Goal: Task Accomplishment & Management: Manage account settings

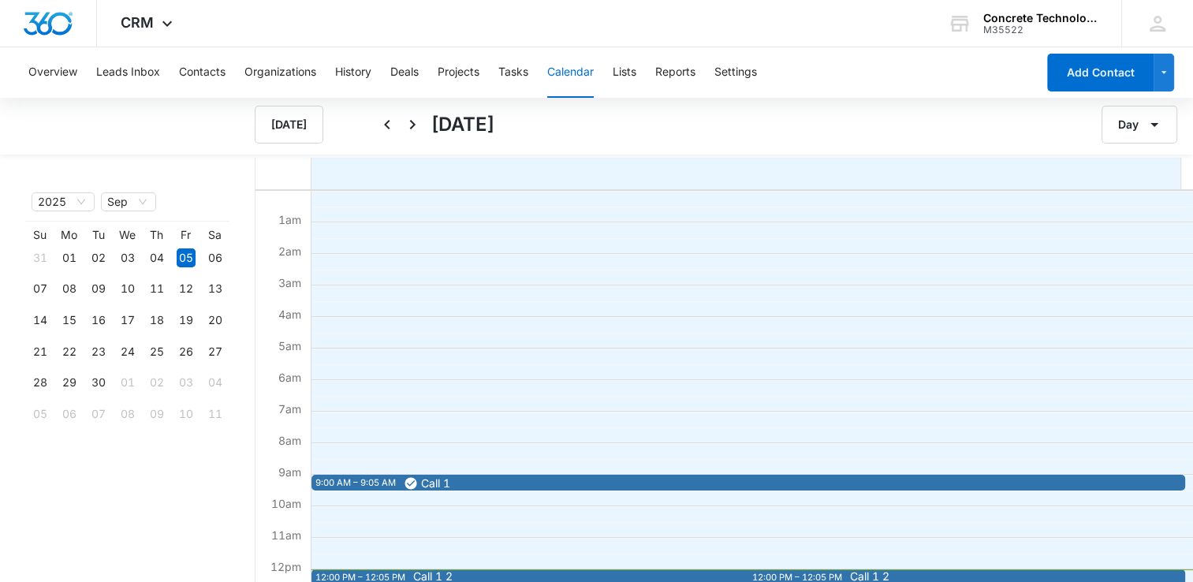
scroll to position [237, 0]
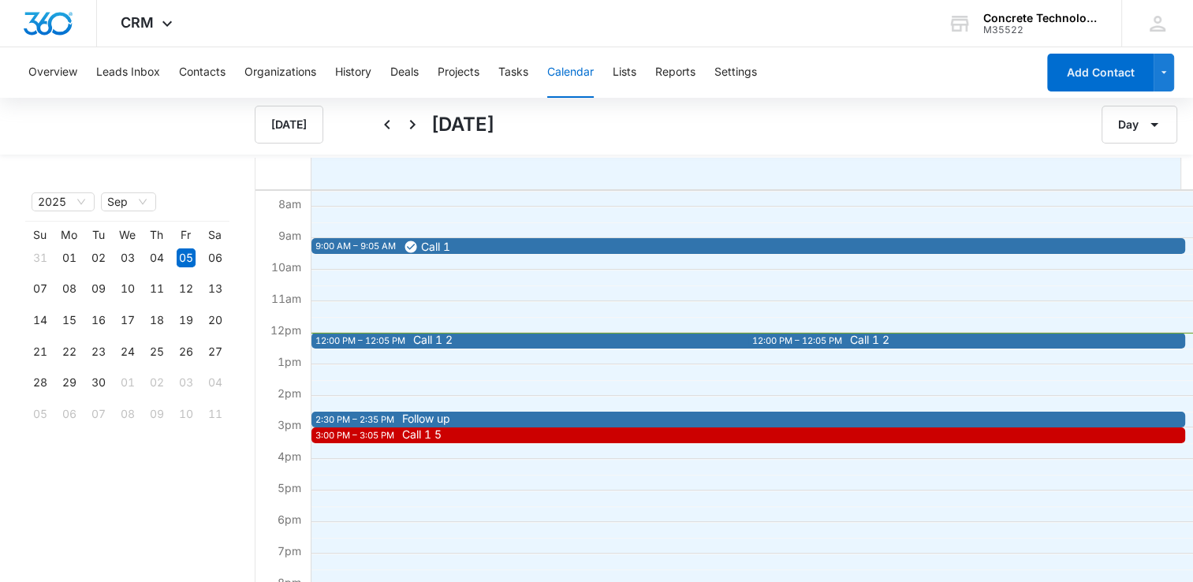
click at [448, 341] on span "Call 1 2" at bounding box center [432, 339] width 39 height 11
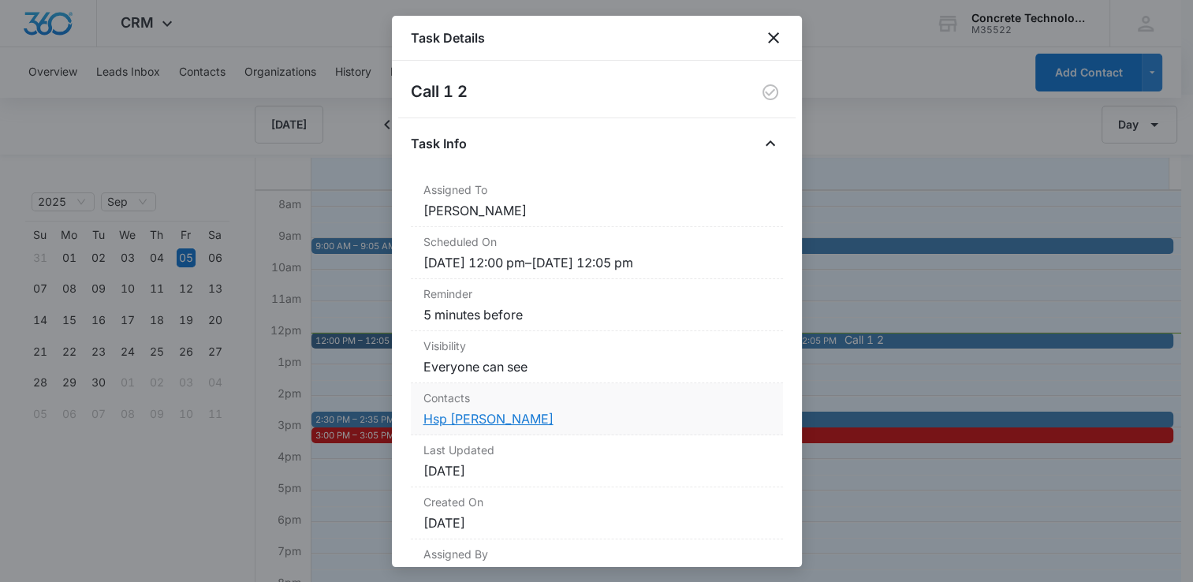
click at [475, 418] on link "Hsp [PERSON_NAME]" at bounding box center [488, 419] width 130 height 16
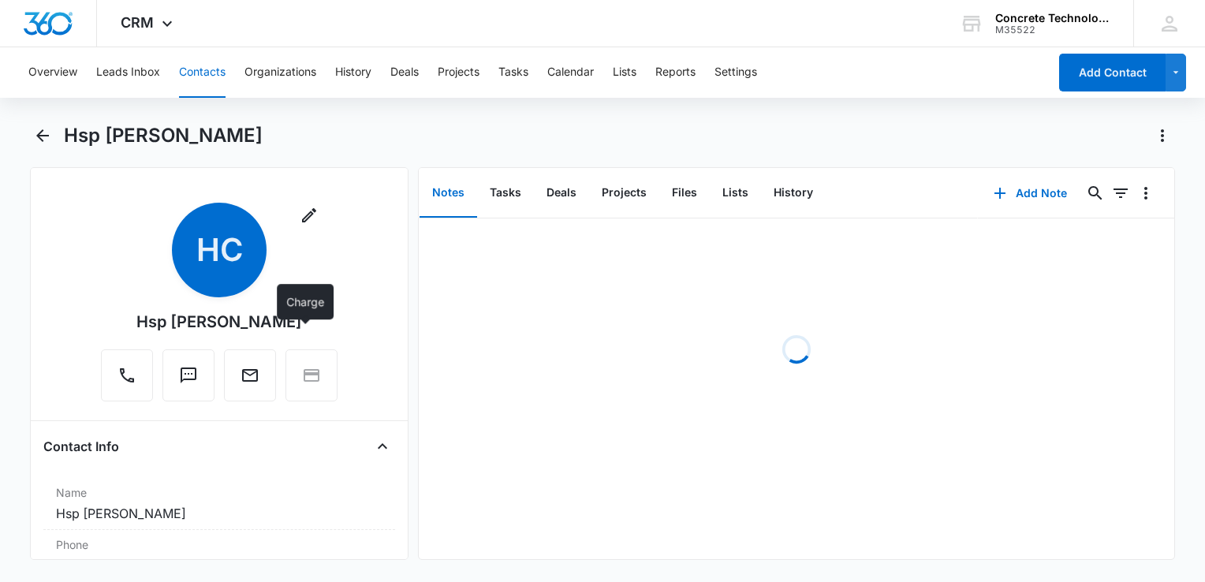
scroll to position [237, 0]
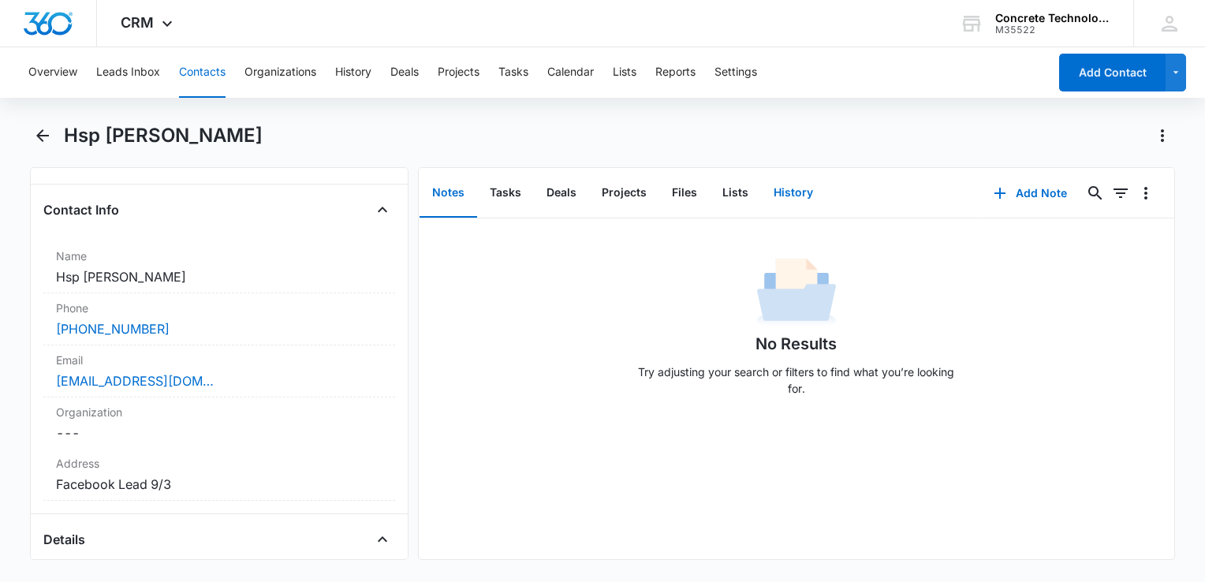
click at [782, 191] on button "History" at bounding box center [793, 193] width 65 height 49
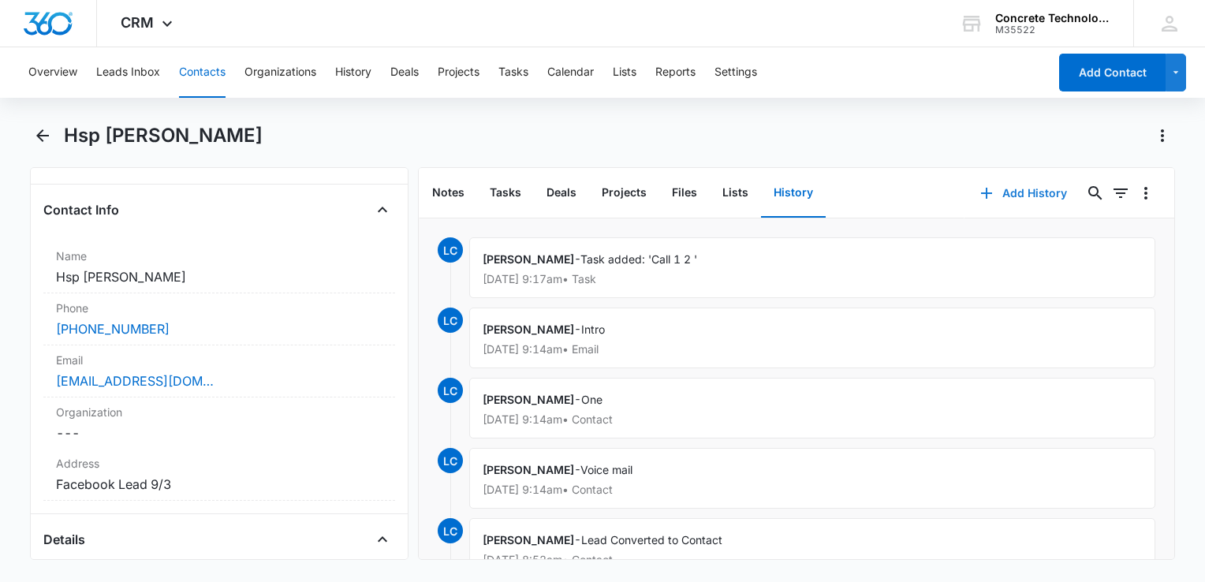
click at [982, 192] on icon "button" at bounding box center [986, 193] width 19 height 19
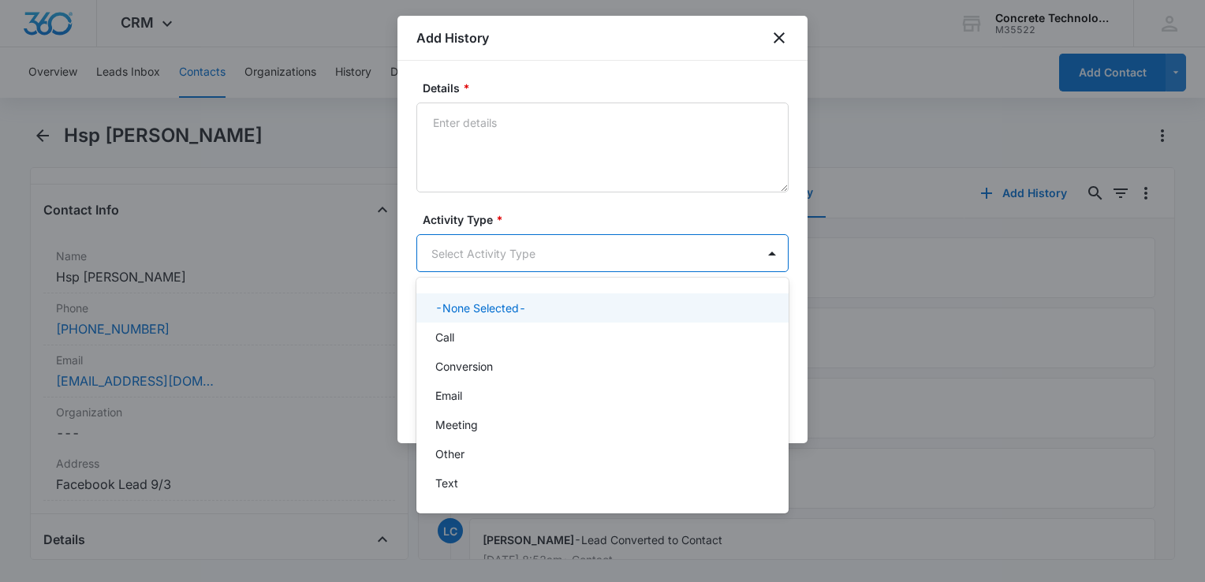
click at [669, 240] on body "CRM Apps Reputation Websites Forms CRM Email Social Content Ads Intelligence Fi…" at bounding box center [602, 291] width 1205 height 582
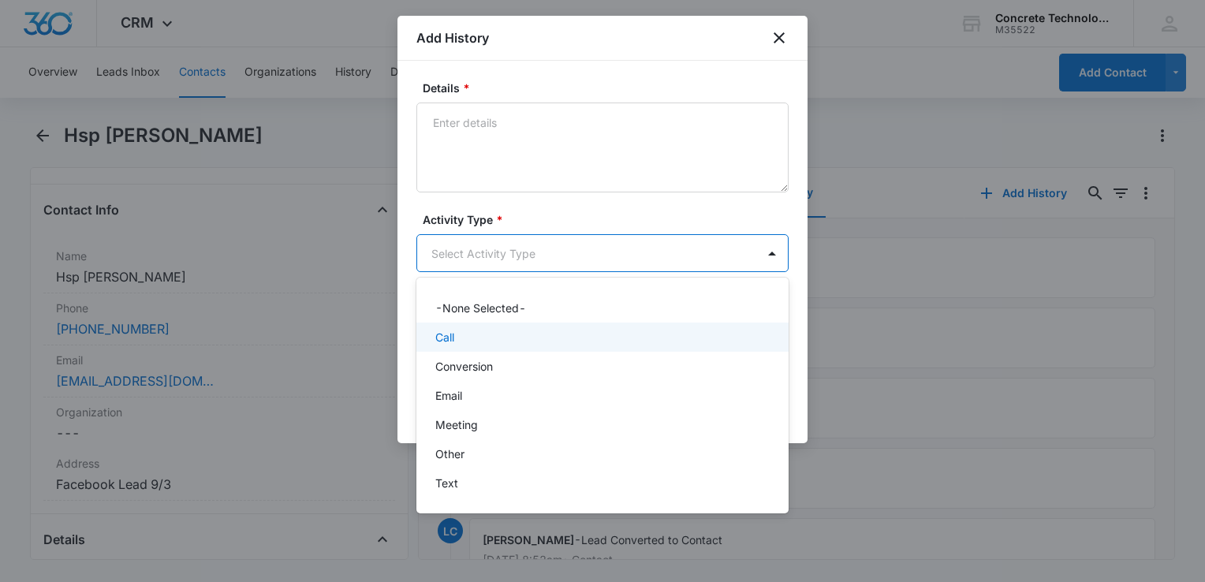
click at [554, 342] on div "Call" at bounding box center [600, 337] width 331 height 17
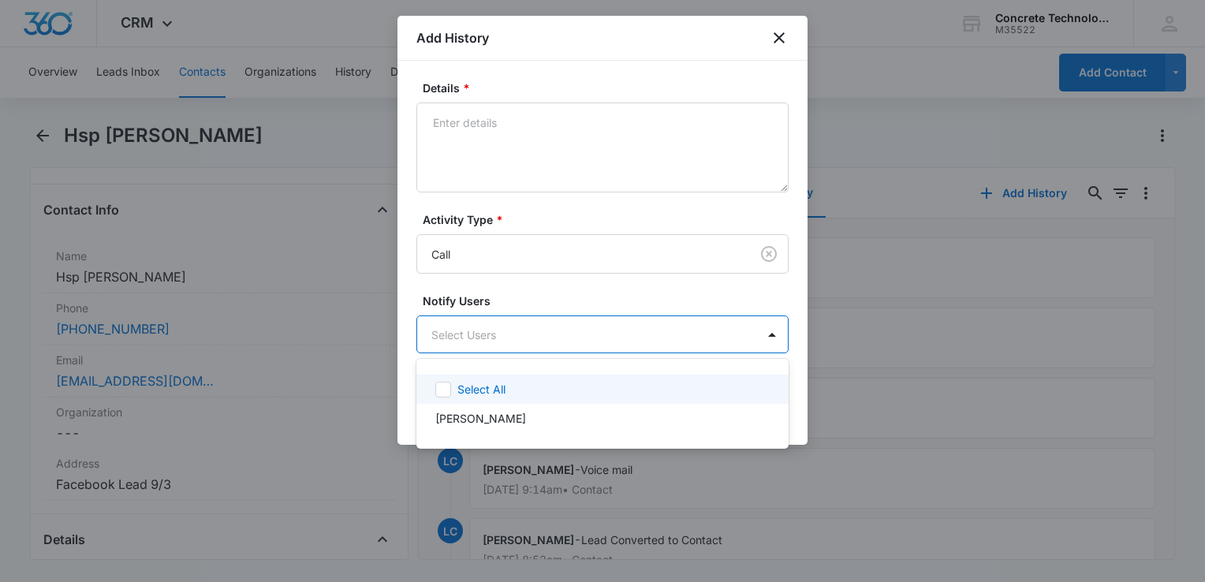
click at [554, 342] on body "CRM Apps Reputation Websites Forms CRM Email Social Content Ads Intelligence Fi…" at bounding box center [602, 291] width 1205 height 582
drag, startPoint x: 535, startPoint y: 392, endPoint x: 543, endPoint y: 382, distance: 12.5
click at [539, 391] on div "Select All" at bounding box center [611, 389] width 309 height 17
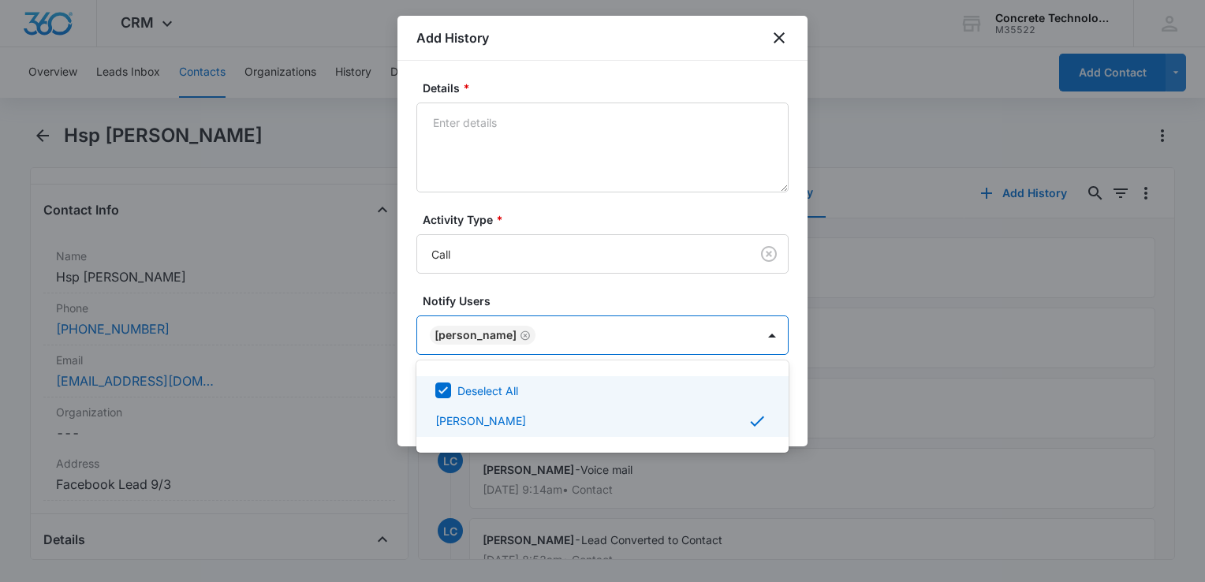
click at [547, 108] on div at bounding box center [602, 291] width 1205 height 582
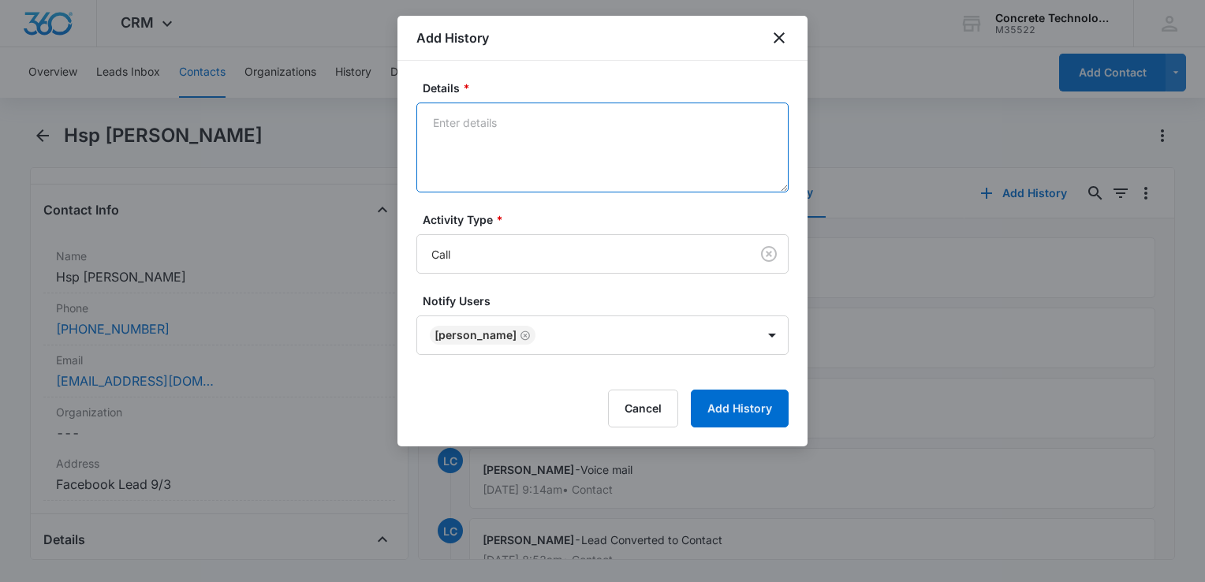
click at [528, 136] on textarea "Details *" at bounding box center [602, 148] width 372 height 90
click at [688, 119] on textarea "Details *" at bounding box center [602, 148] width 372 height 90
type textarea "Voice mail"
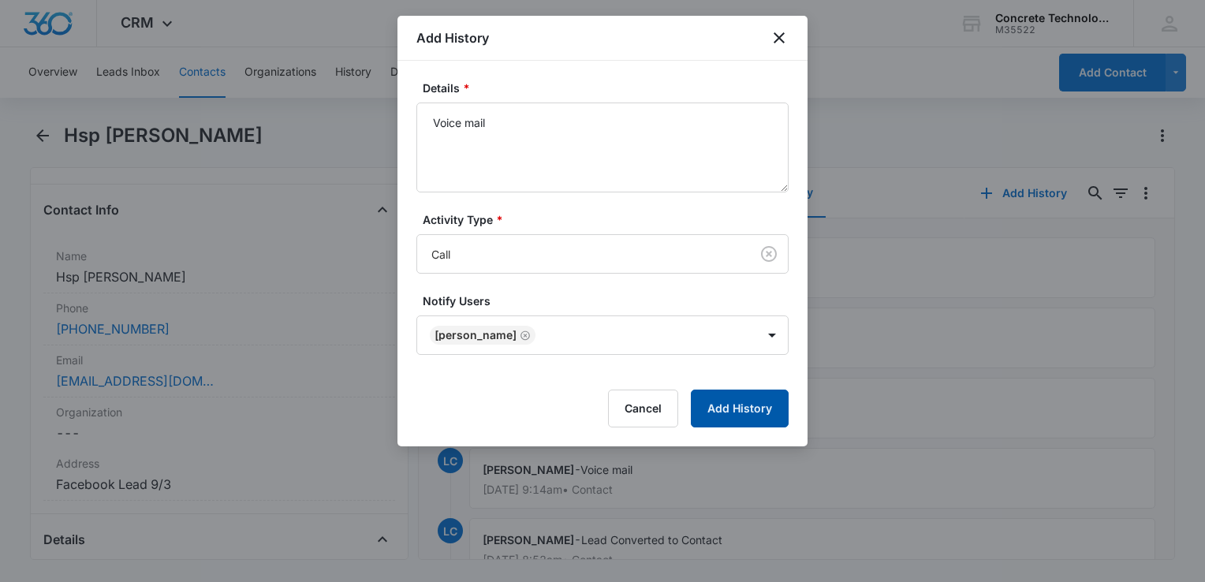
click at [729, 412] on button "Add History" at bounding box center [740, 409] width 98 height 38
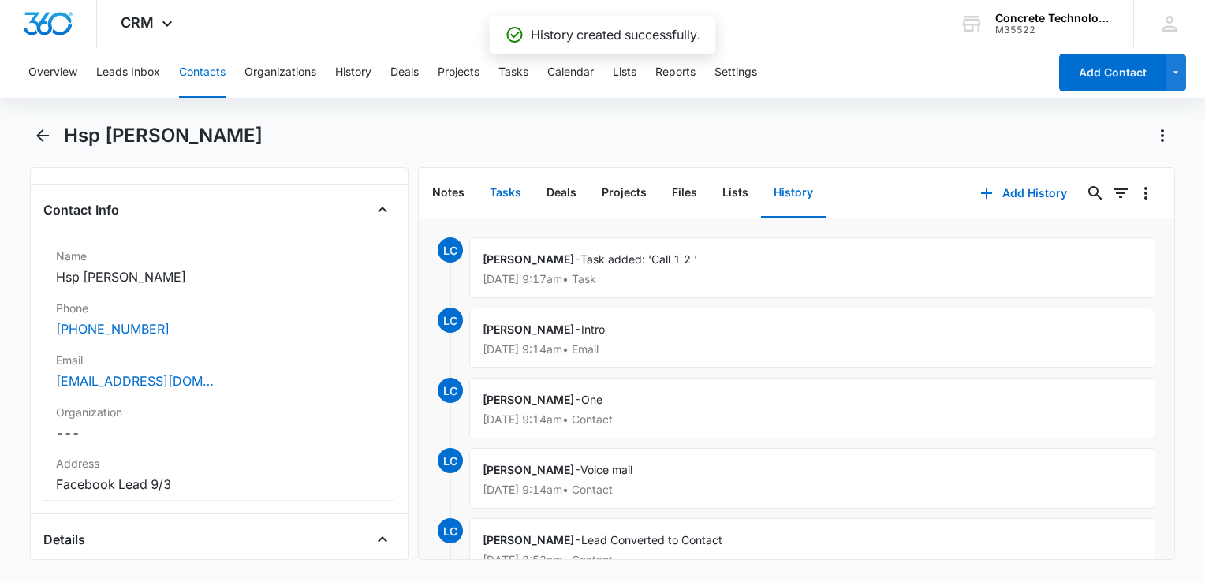
click at [502, 196] on button "Tasks" at bounding box center [505, 193] width 57 height 49
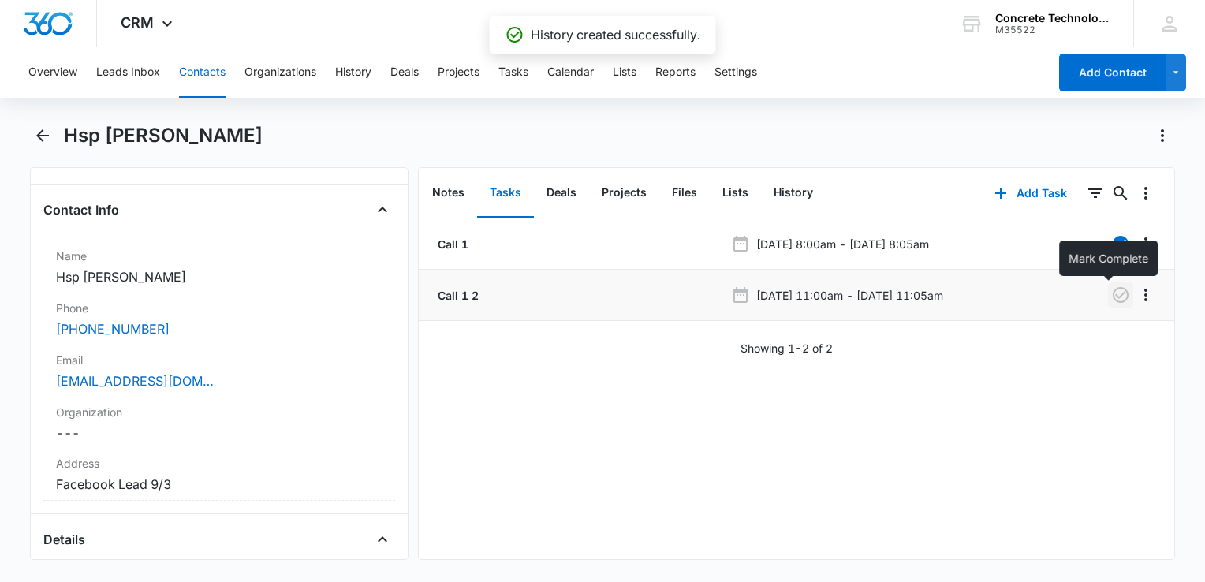
click at [1113, 295] on icon "button" at bounding box center [1121, 295] width 16 height 16
click at [1009, 185] on button "Add Task" at bounding box center [1031, 193] width 104 height 38
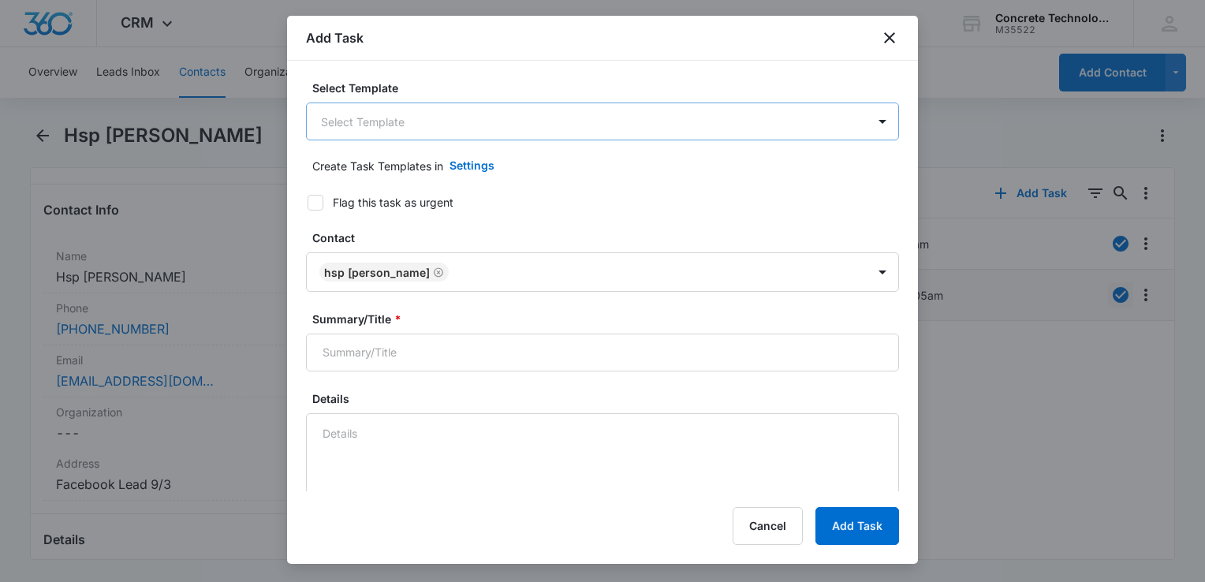
click at [446, 121] on body "CRM Apps Reputation Websites Forms CRM Email Social Content Ads Intelligence Fi…" at bounding box center [602, 291] width 1205 height 582
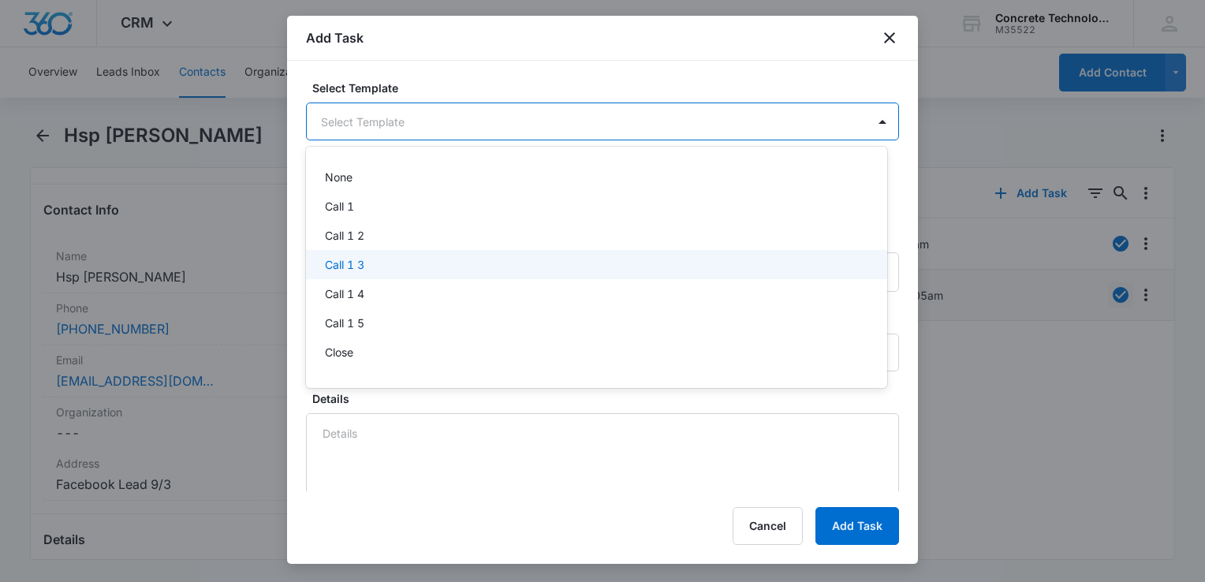
click at [371, 259] on div "Call 1 3" at bounding box center [595, 264] width 540 height 17
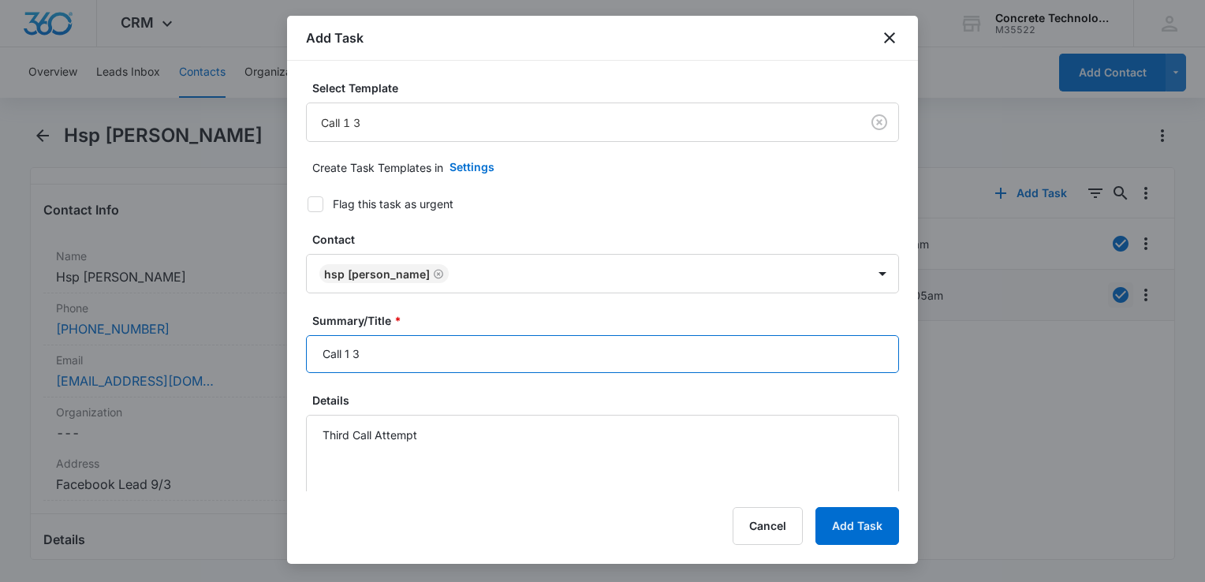
click at [417, 352] on input "Call 1 3" at bounding box center [602, 354] width 593 height 38
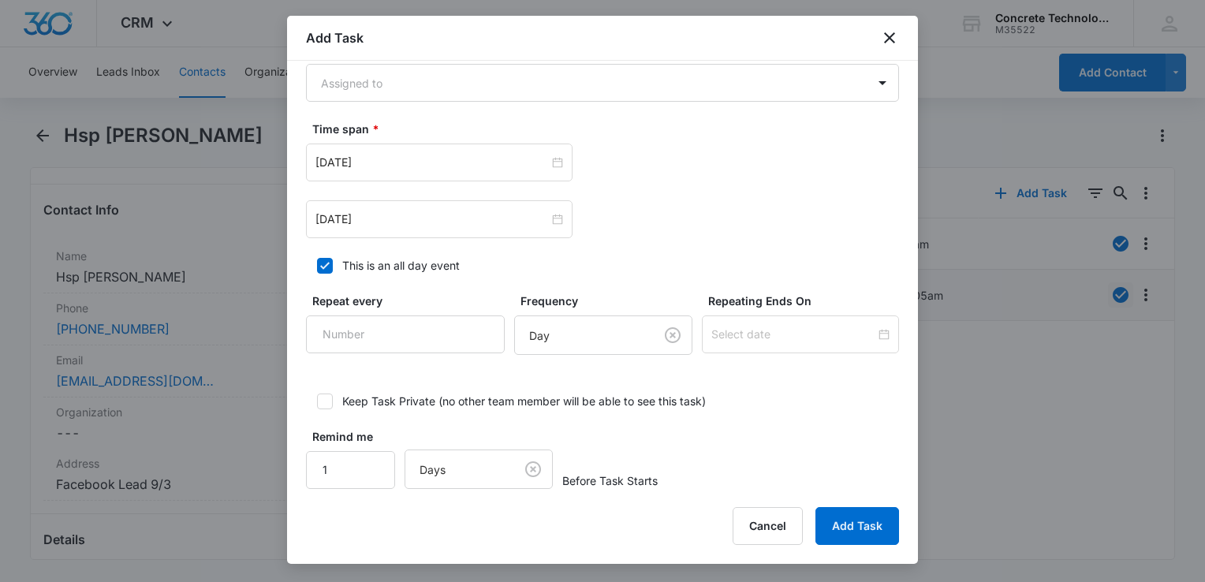
scroll to position [986, 0]
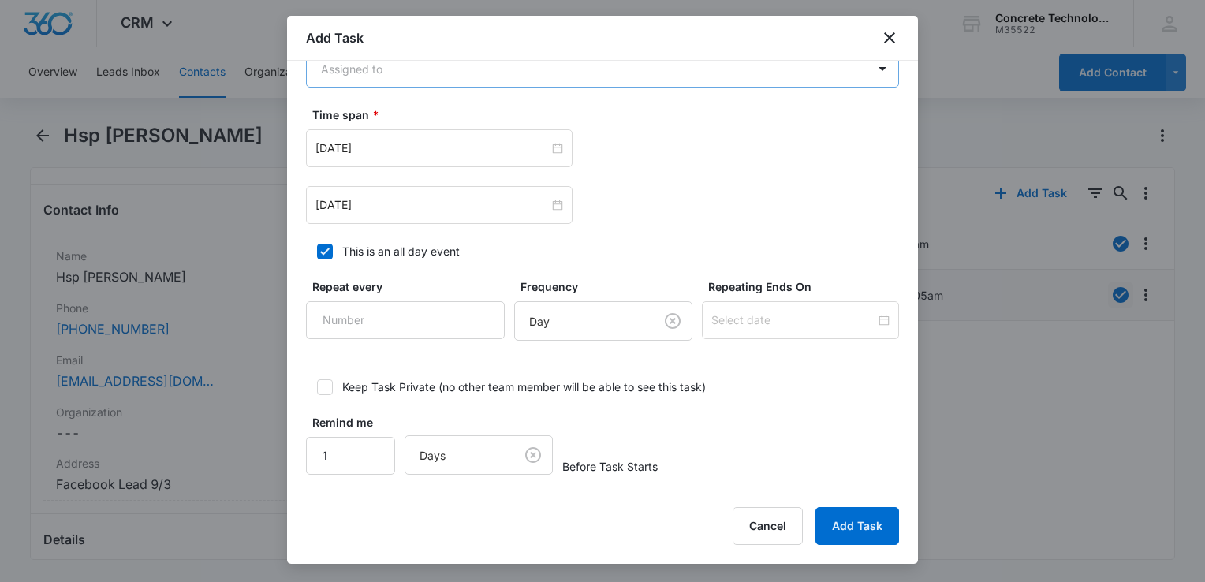
type input "Call 1 3"
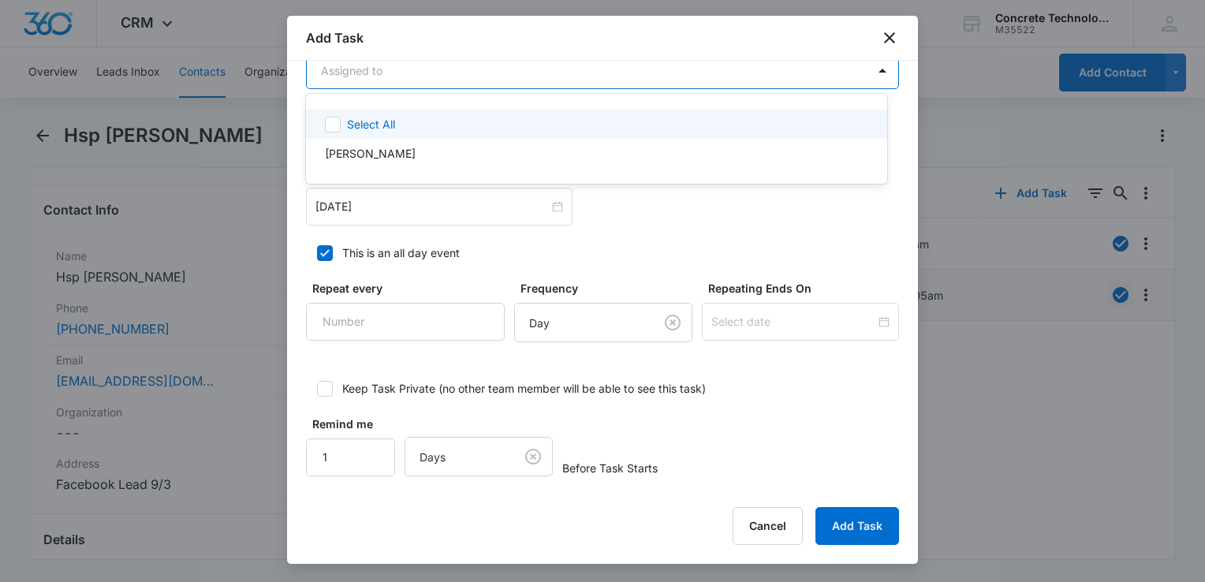
click at [470, 85] on body "CRM Apps Reputation Websites Forms CRM Email Social Content Ads Intelligence Fi…" at bounding box center [602, 291] width 1205 height 582
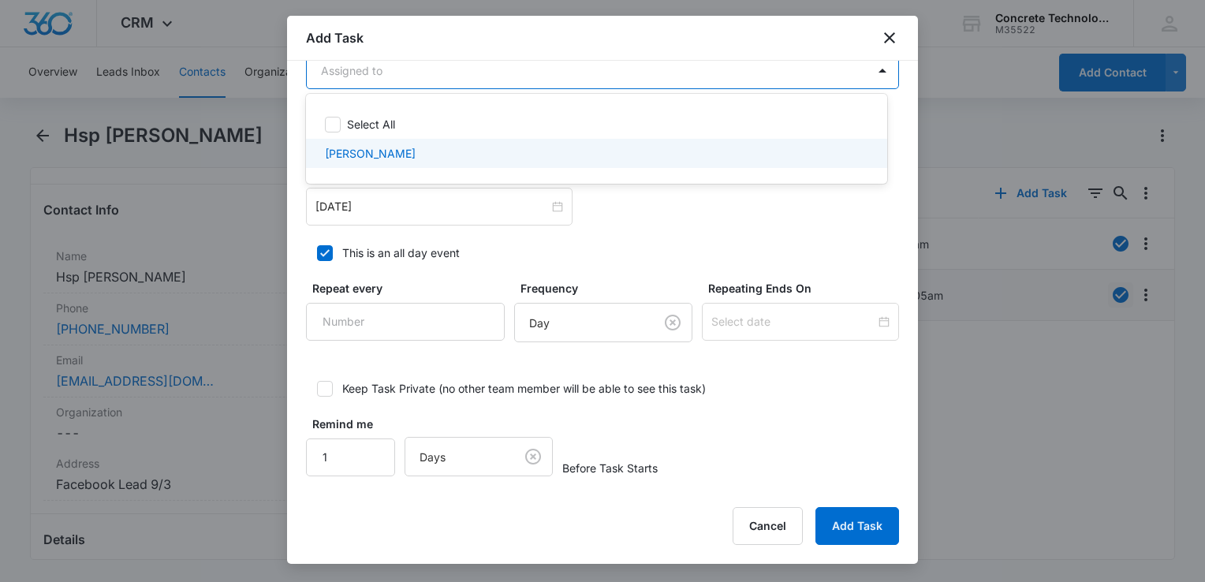
click at [423, 150] on div "[PERSON_NAME]" at bounding box center [595, 153] width 540 height 17
checkbox input "true"
click at [405, 202] on div at bounding box center [602, 291] width 1205 height 582
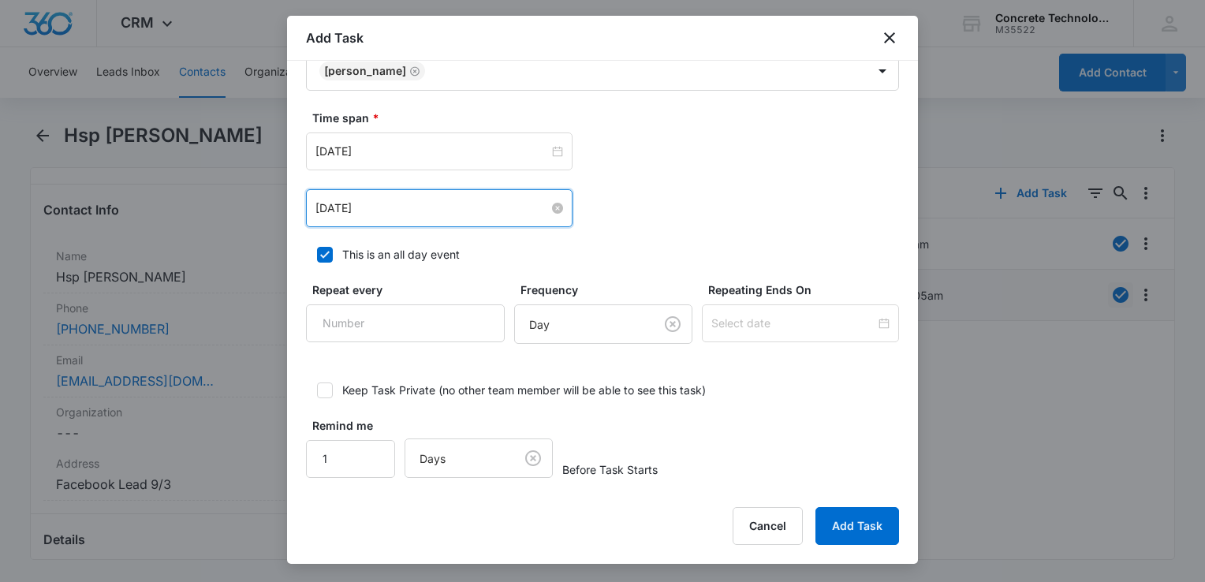
click at [403, 207] on input "[DATE]" at bounding box center [431, 208] width 233 height 17
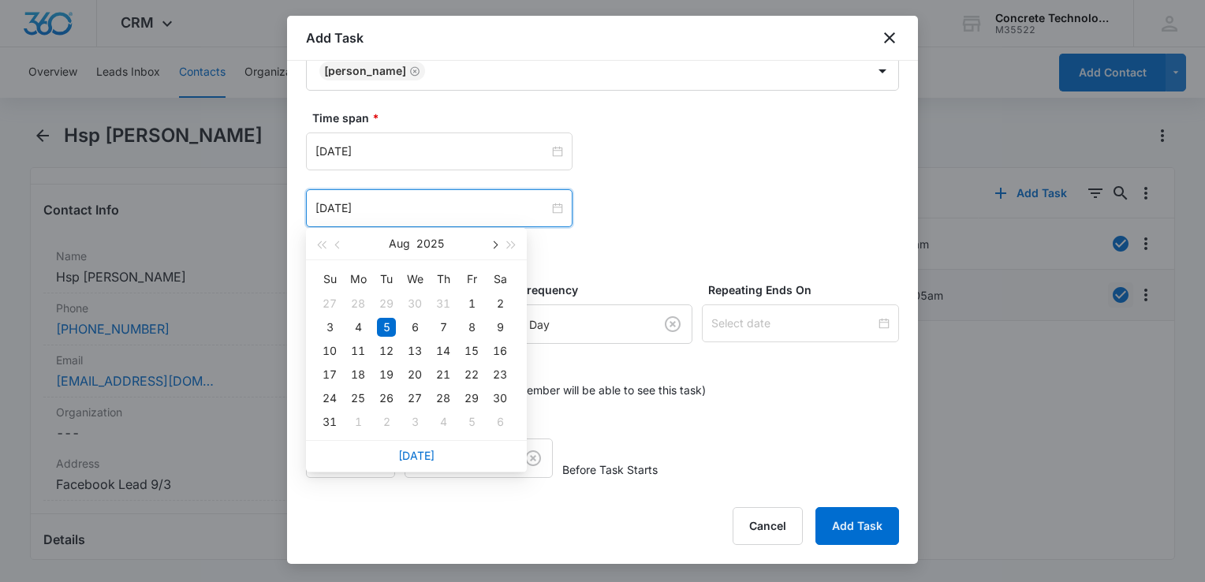
click at [492, 244] on span "button" at bounding box center [494, 245] width 8 height 8
click at [360, 327] on div "8" at bounding box center [358, 327] width 19 height 19
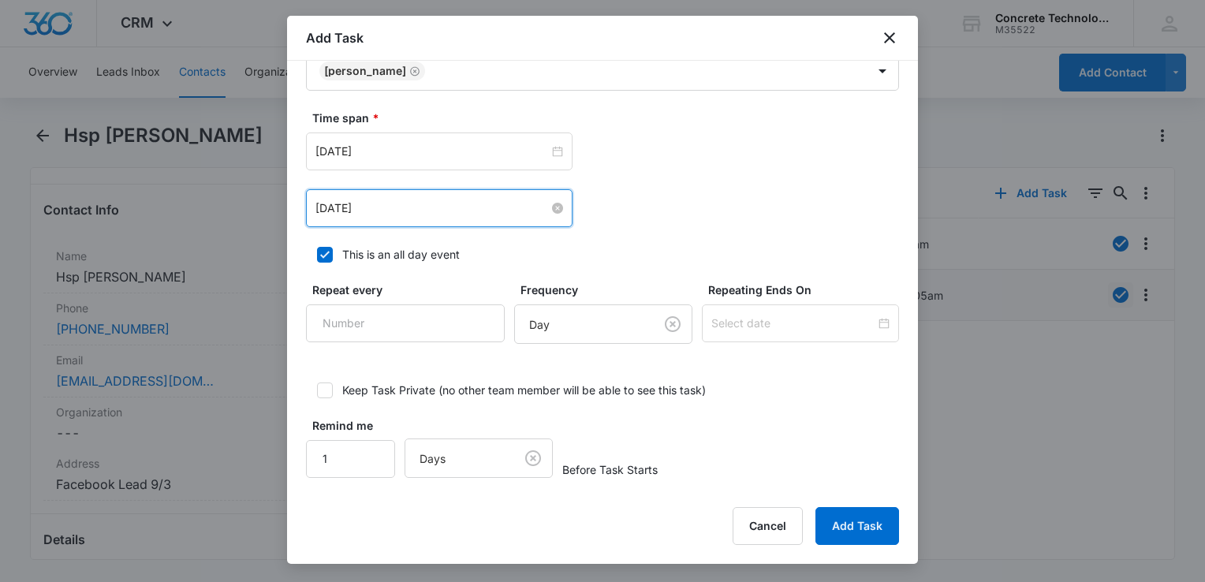
click at [420, 208] on input "[DATE]" at bounding box center [431, 208] width 233 height 17
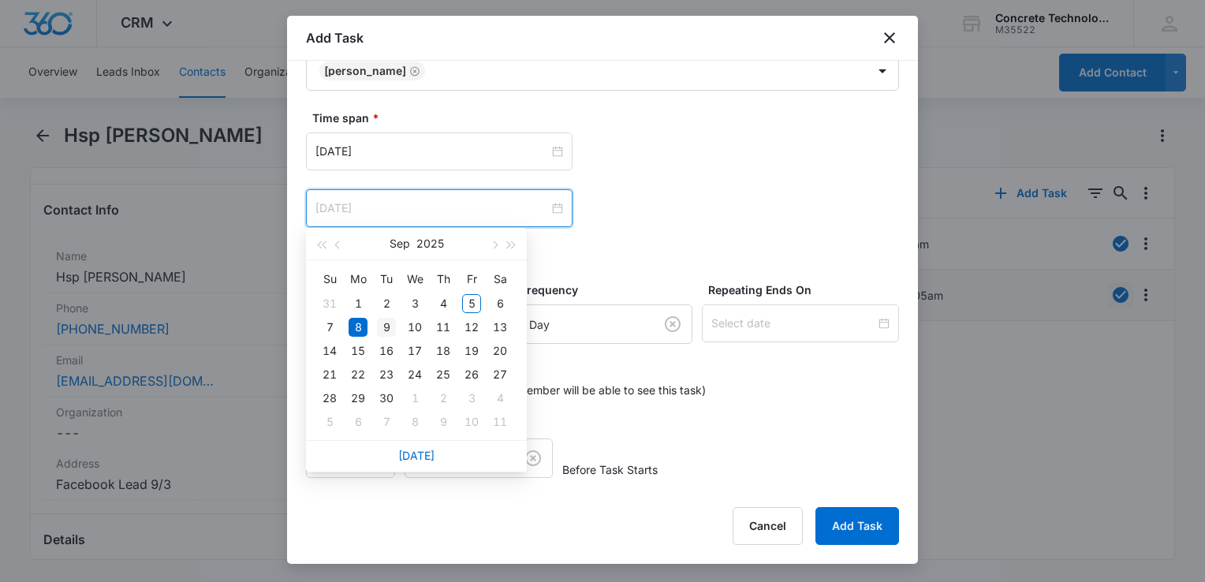
type input "[DATE]"
click at [388, 321] on div "9" at bounding box center [386, 327] width 19 height 19
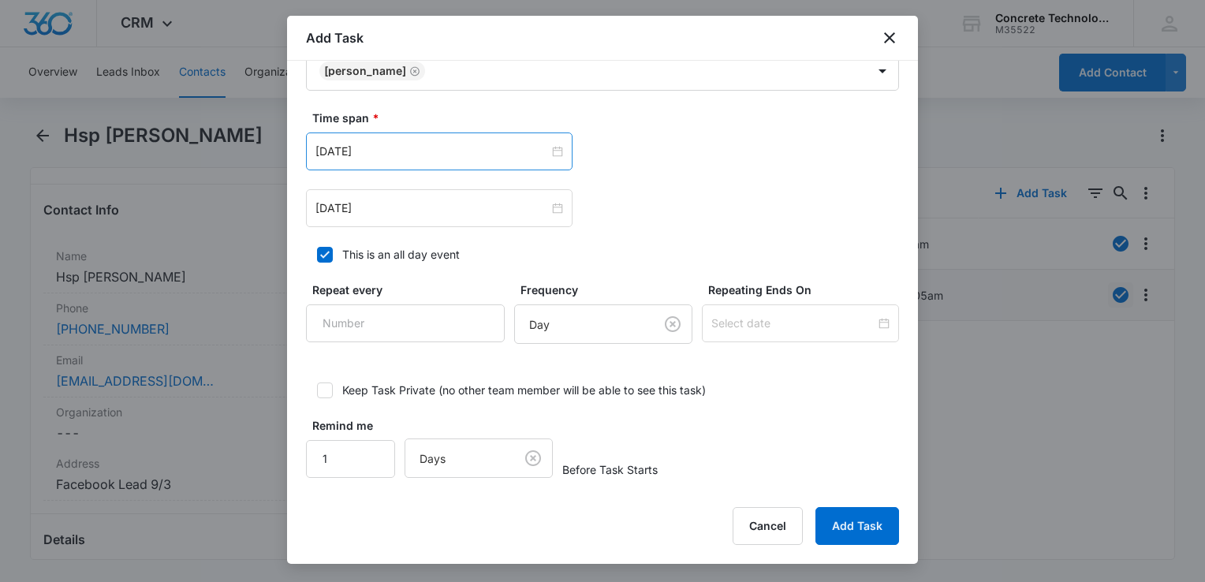
click at [453, 164] on div "[DATE]" at bounding box center [439, 151] width 267 height 38
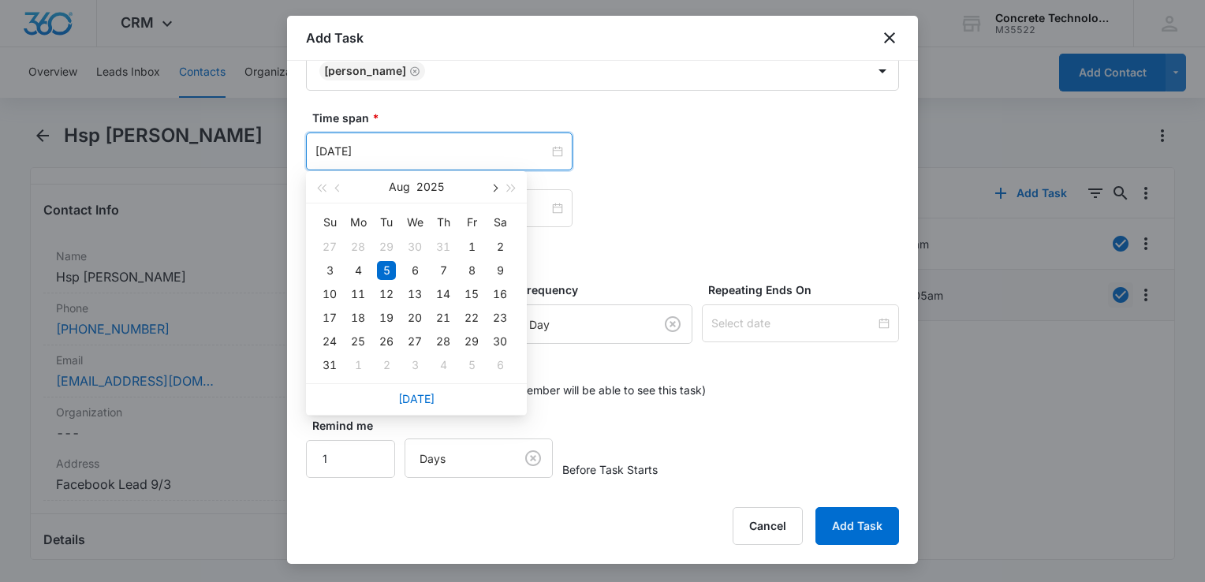
click at [495, 192] on button "button" at bounding box center [493, 187] width 17 height 32
type input "[DATE]"
click at [389, 269] on div "9" at bounding box center [386, 270] width 19 height 19
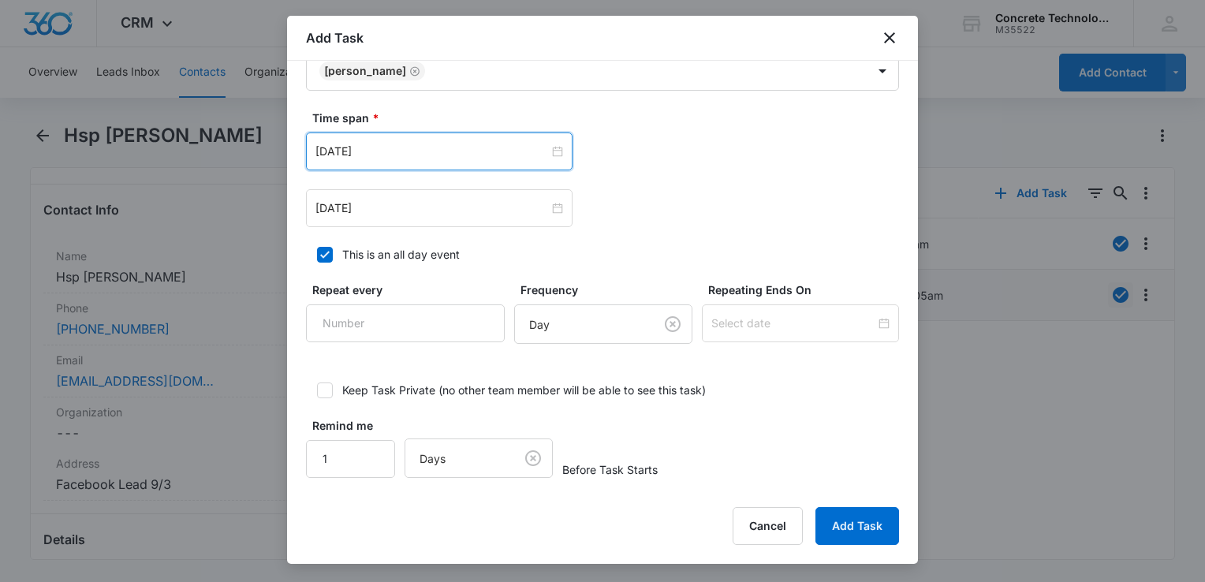
click at [327, 248] on icon at bounding box center [325, 255] width 14 height 14
click at [317, 249] on input "This is an all day event" at bounding box center [311, 254] width 11 height 11
checkbox input "false"
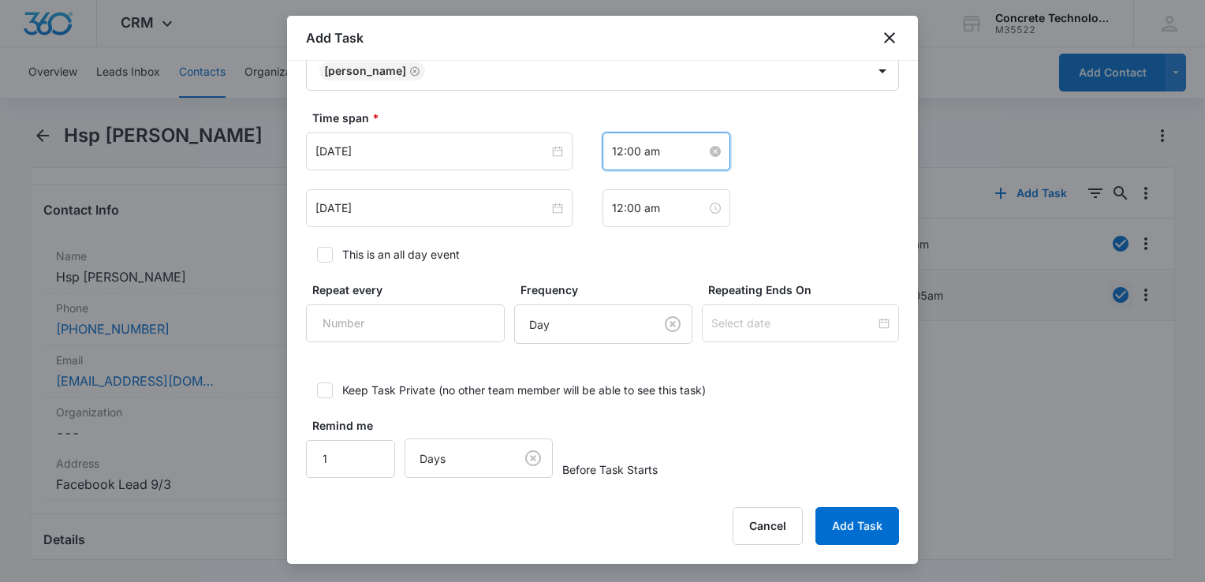
click at [673, 150] on input "12:00 am" at bounding box center [659, 151] width 95 height 17
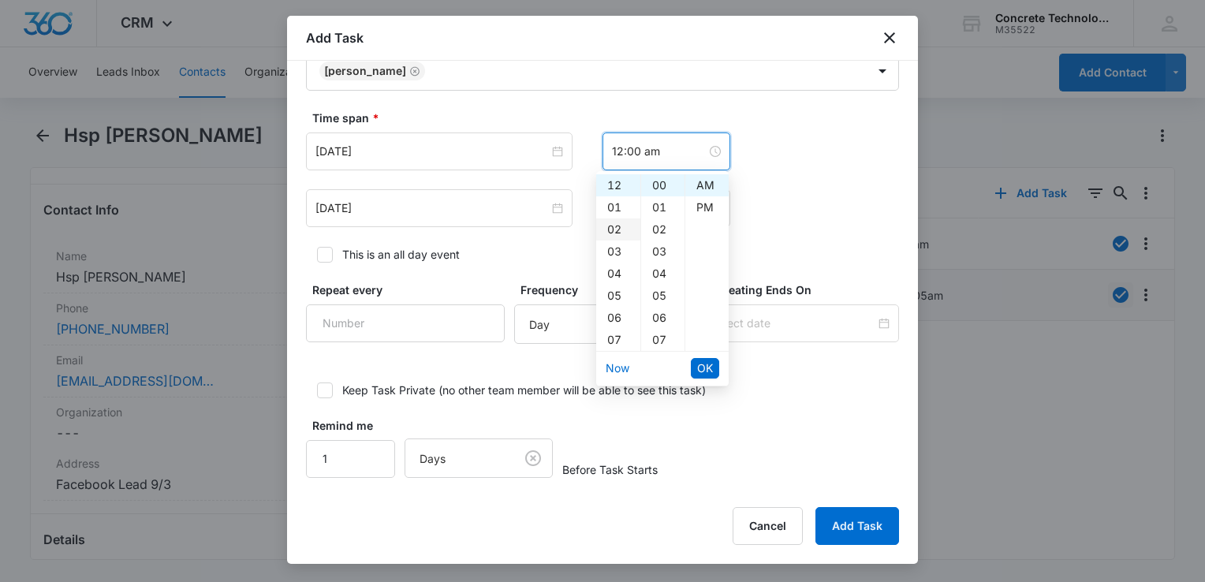
click at [612, 225] on div "02" at bounding box center [618, 229] width 44 height 22
click at [700, 210] on div "PM" at bounding box center [706, 207] width 43 height 22
type input "2:00 pm"
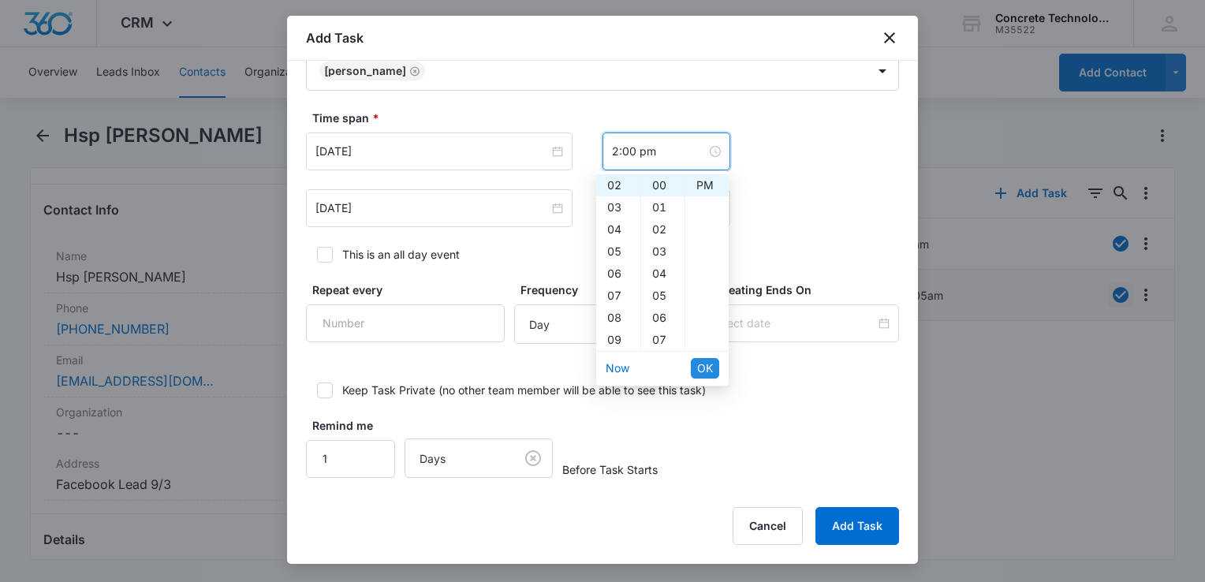
click at [700, 364] on span "OK" at bounding box center [705, 368] width 16 height 17
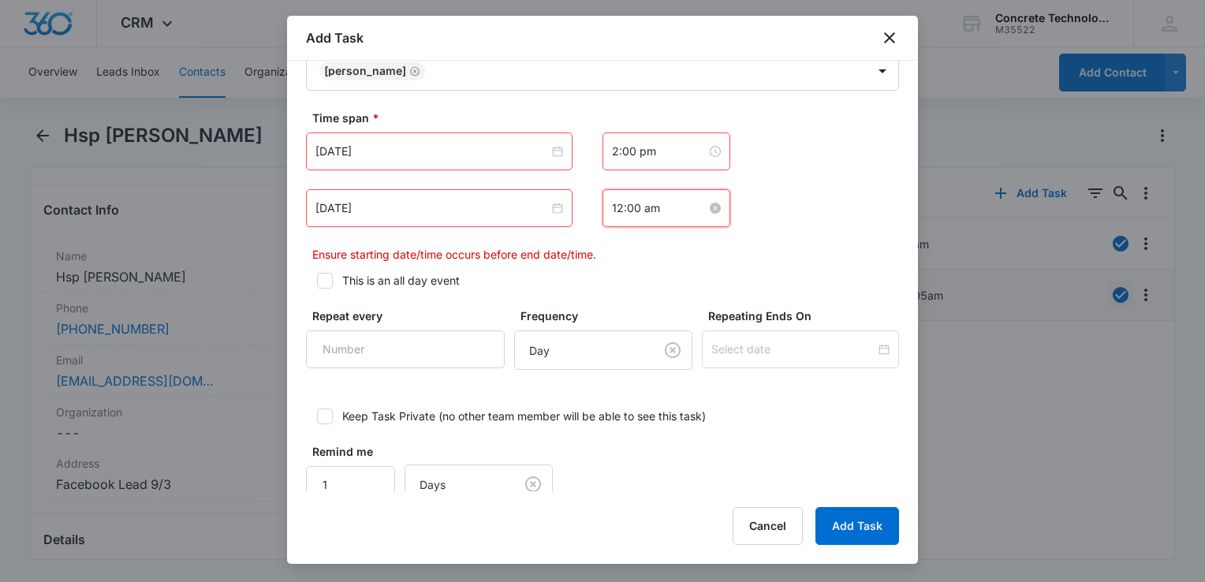
click at [672, 212] on input "12:00 am" at bounding box center [659, 208] width 95 height 17
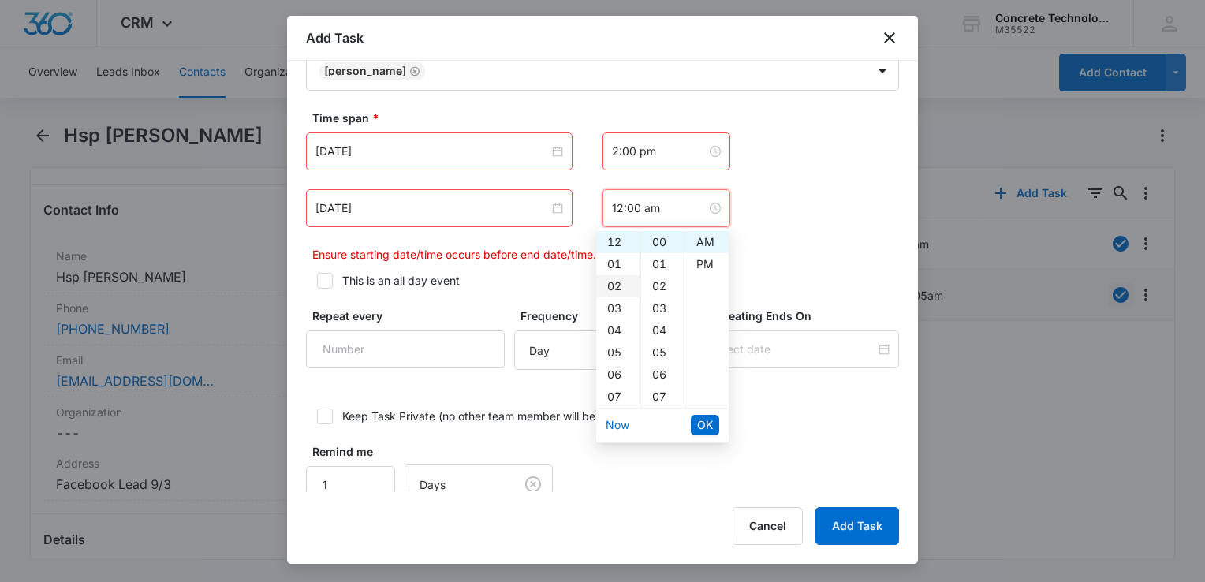
click at [606, 284] on div "02" at bounding box center [618, 286] width 44 height 22
click at [664, 351] on div "05" at bounding box center [662, 352] width 43 height 22
click at [703, 267] on div "PM" at bounding box center [706, 264] width 43 height 22
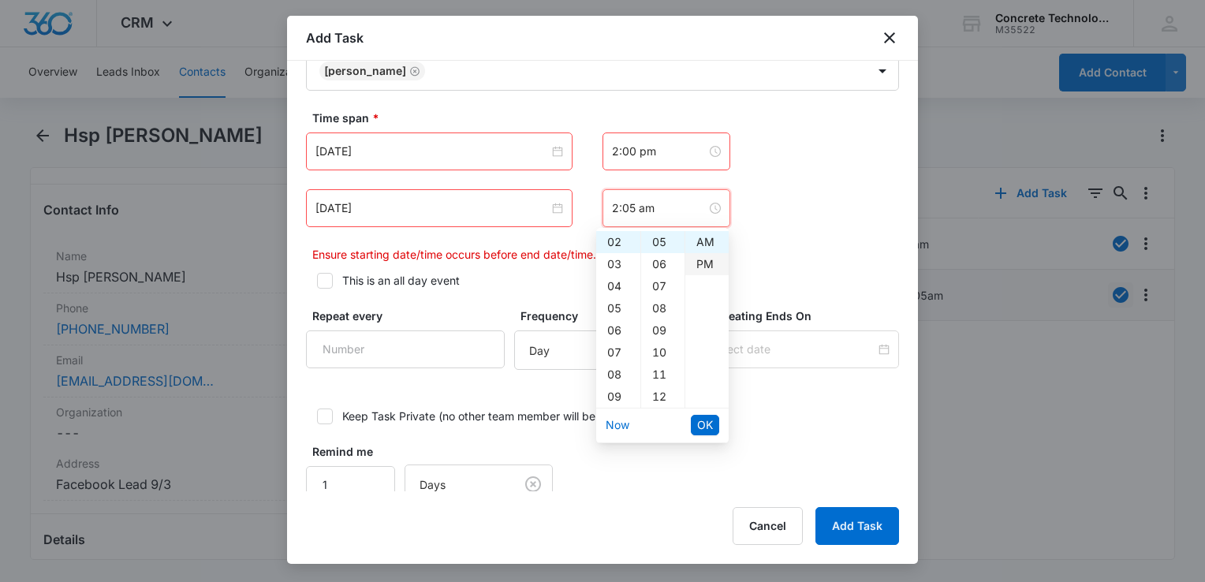
type input "2:05 pm"
click at [702, 419] on span "OK" at bounding box center [705, 424] width 16 height 17
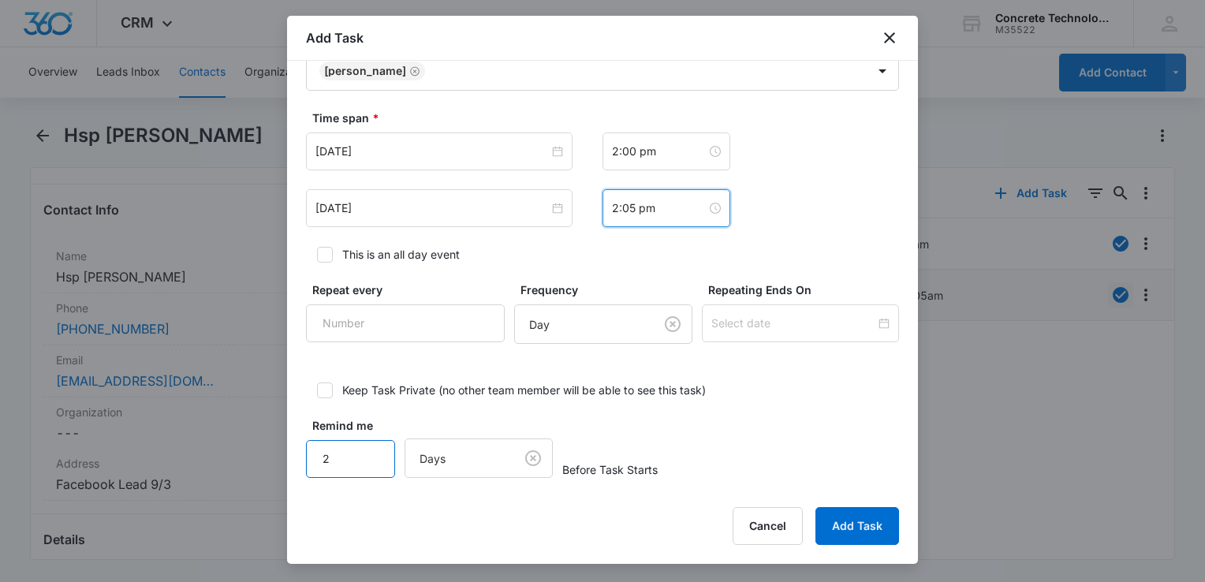
click at [367, 446] on input "2" at bounding box center [350, 459] width 89 height 38
click at [367, 446] on input "3" at bounding box center [350, 459] width 89 height 38
click at [367, 446] on input "4" at bounding box center [350, 459] width 89 height 38
type input "5"
click at [367, 446] on input "5" at bounding box center [350, 459] width 89 height 38
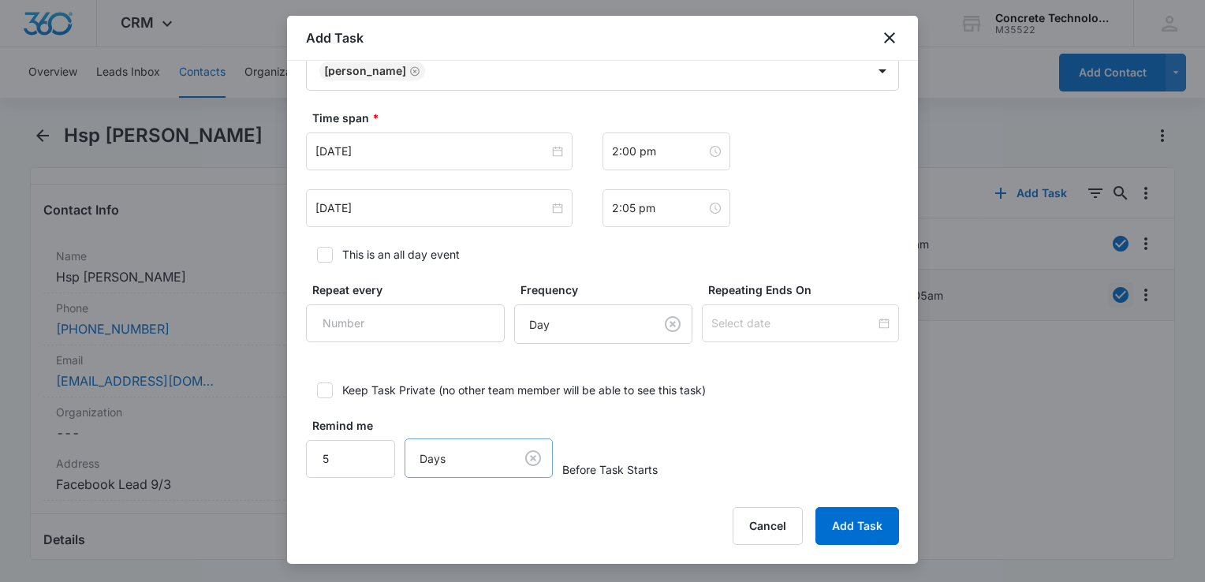
click at [435, 459] on body "CRM Apps Reputation Websites Forms CRM Email Social Content Ads Intelligence Fi…" at bounding box center [602, 291] width 1205 height 582
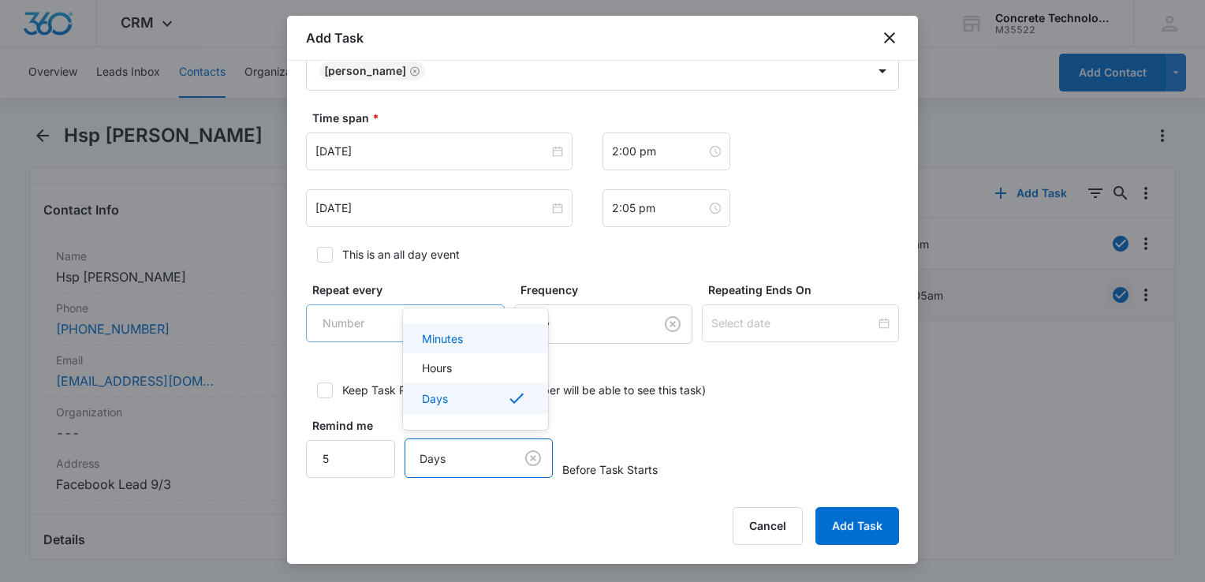
click at [472, 337] on div "Minutes" at bounding box center [474, 338] width 104 height 17
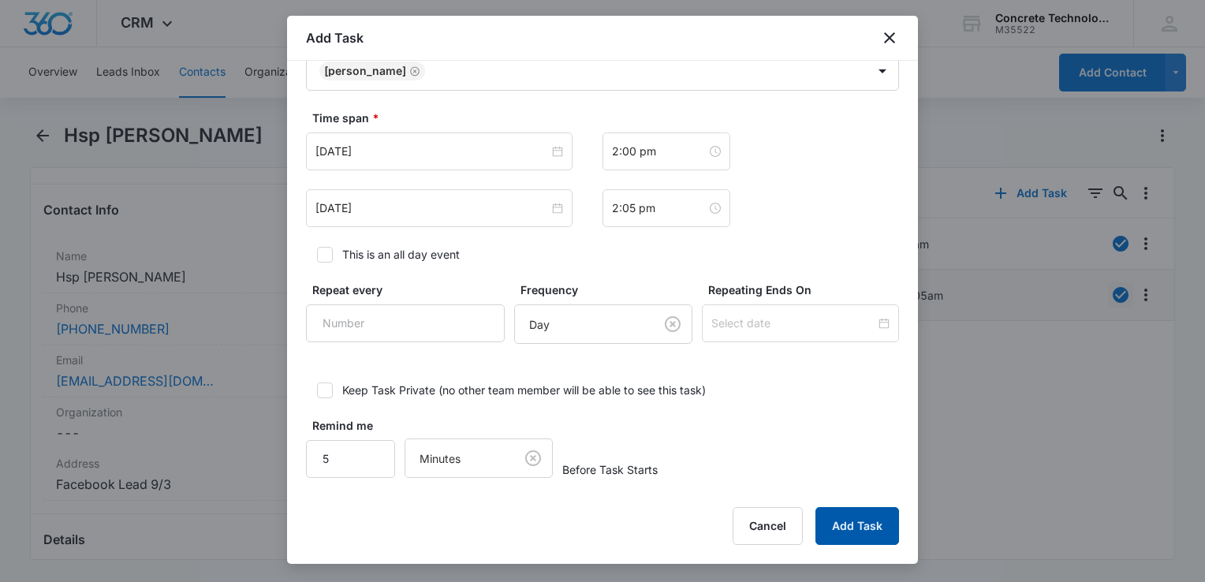
click at [848, 525] on button "Add Task" at bounding box center [857, 526] width 84 height 38
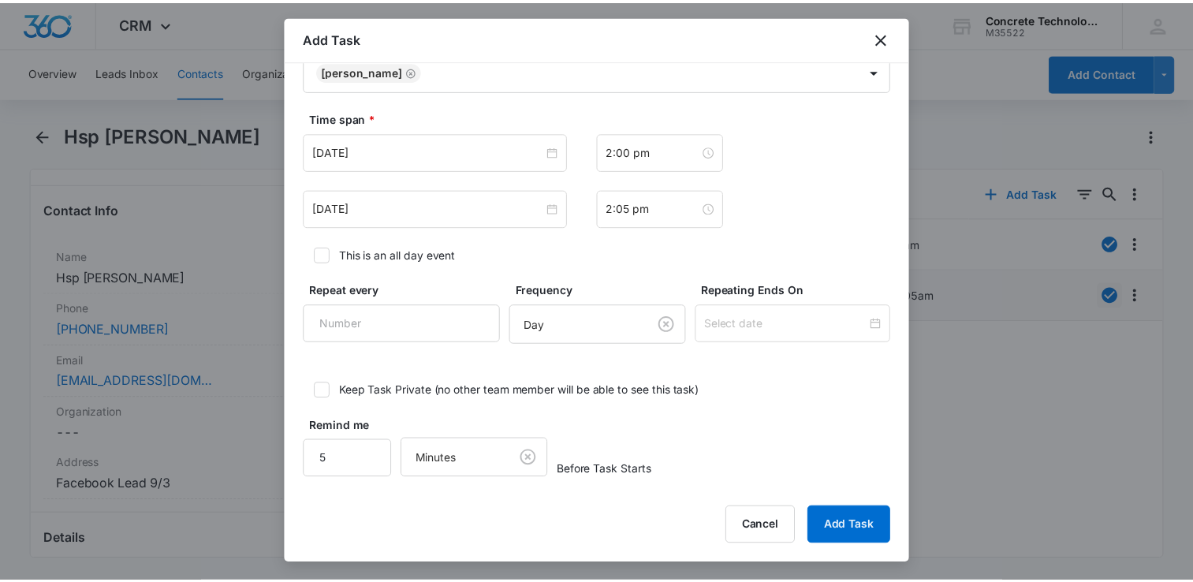
scroll to position [0, 0]
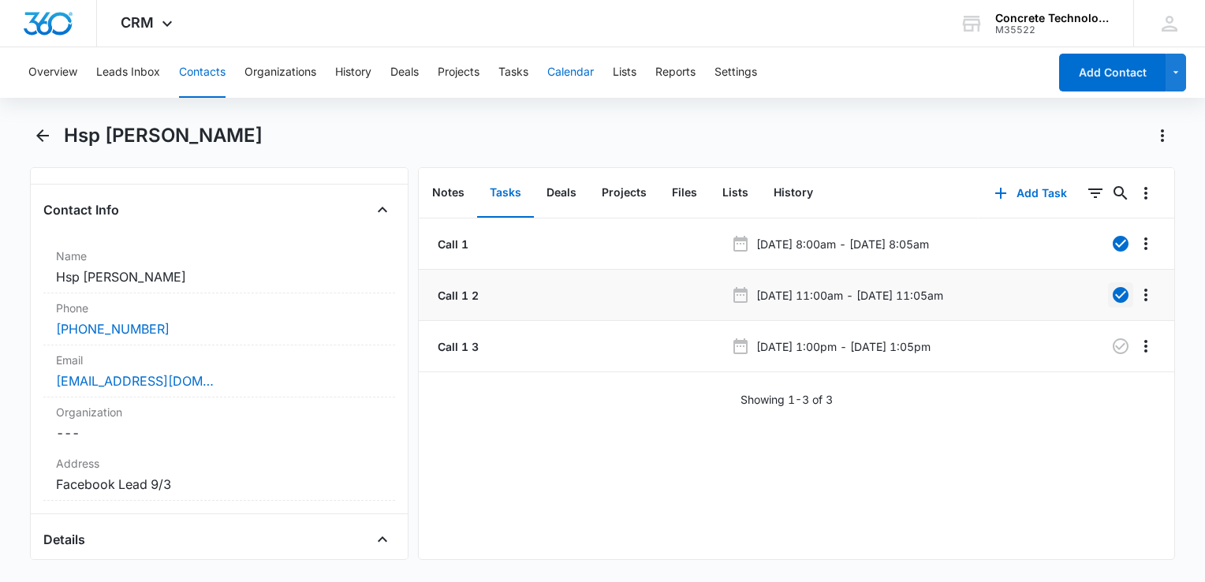
click at [571, 69] on button "Calendar" at bounding box center [570, 72] width 47 height 50
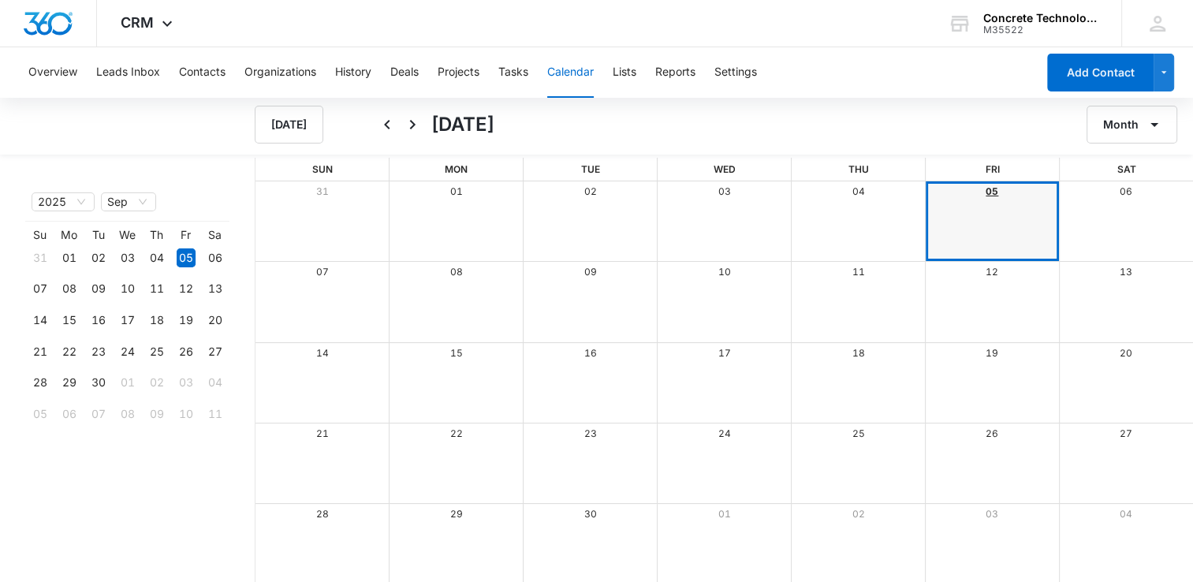
click at [990, 191] on link "05" at bounding box center [992, 191] width 13 height 12
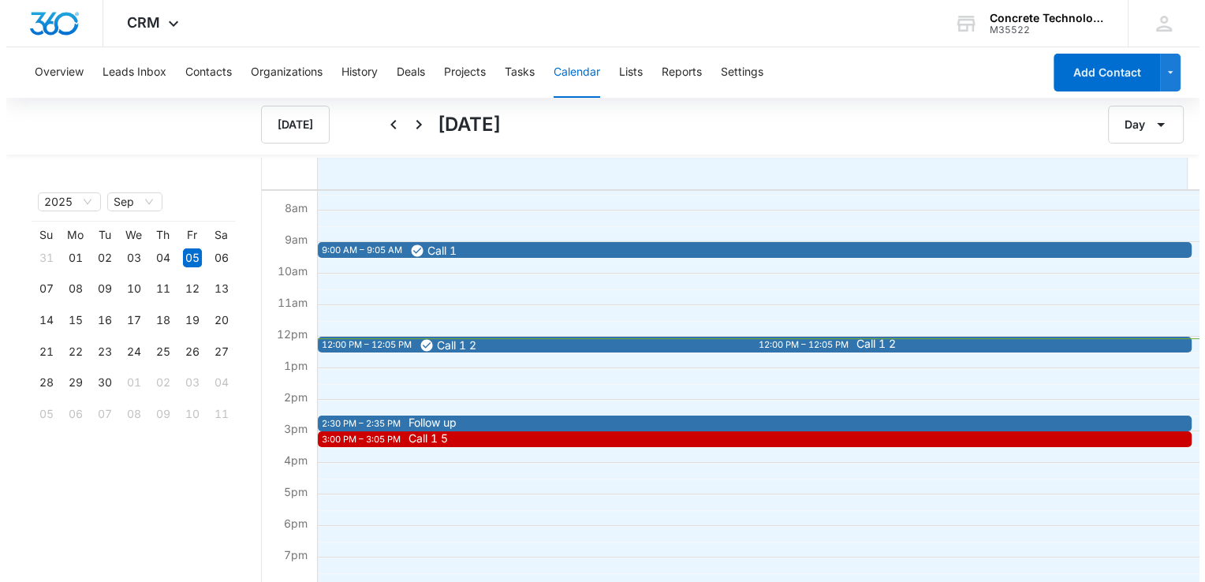
scroll to position [237, 0]
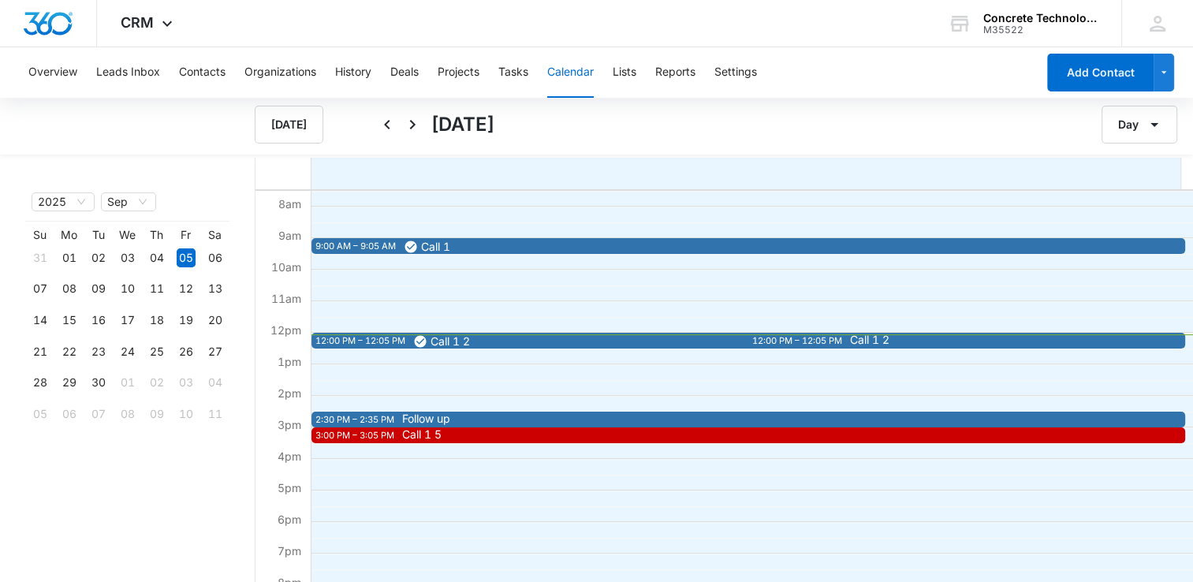
click at [851, 329] on div "9:00 AM – 9:05 AM Call 1 12:00 PM – 12:05 PM Call 1 2 2:30 PM – 2:35 PM Follow …" at bounding box center [748, 332] width 875 height 757
click at [841, 338] on div "12:00 PM – 12:05 PM" at bounding box center [799, 340] width 94 height 13
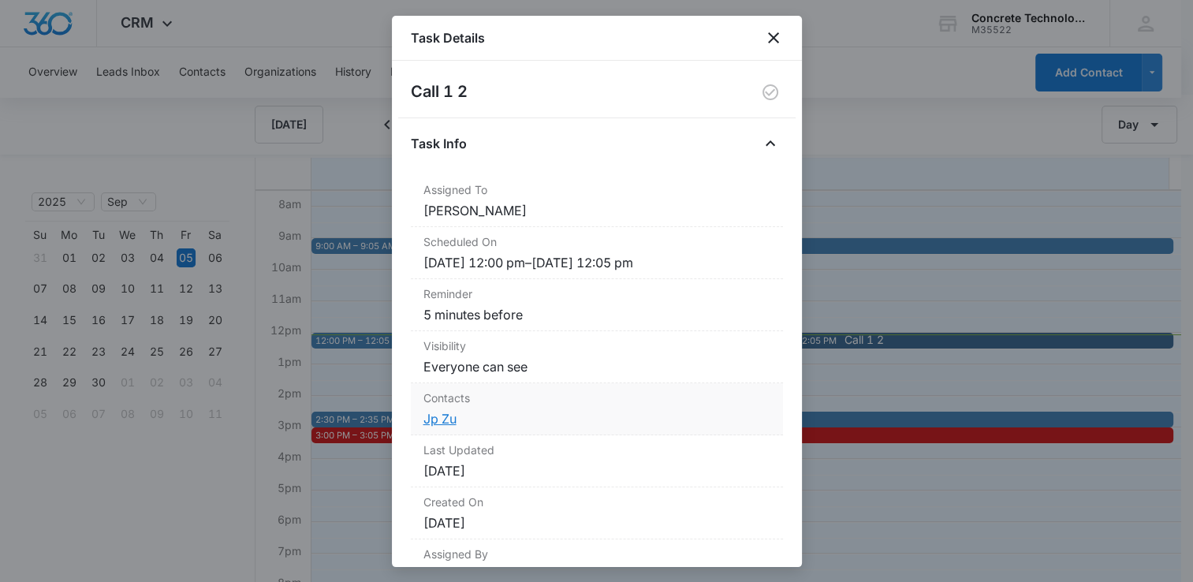
click at [445, 424] on link "Jp Zu" at bounding box center [439, 419] width 33 height 16
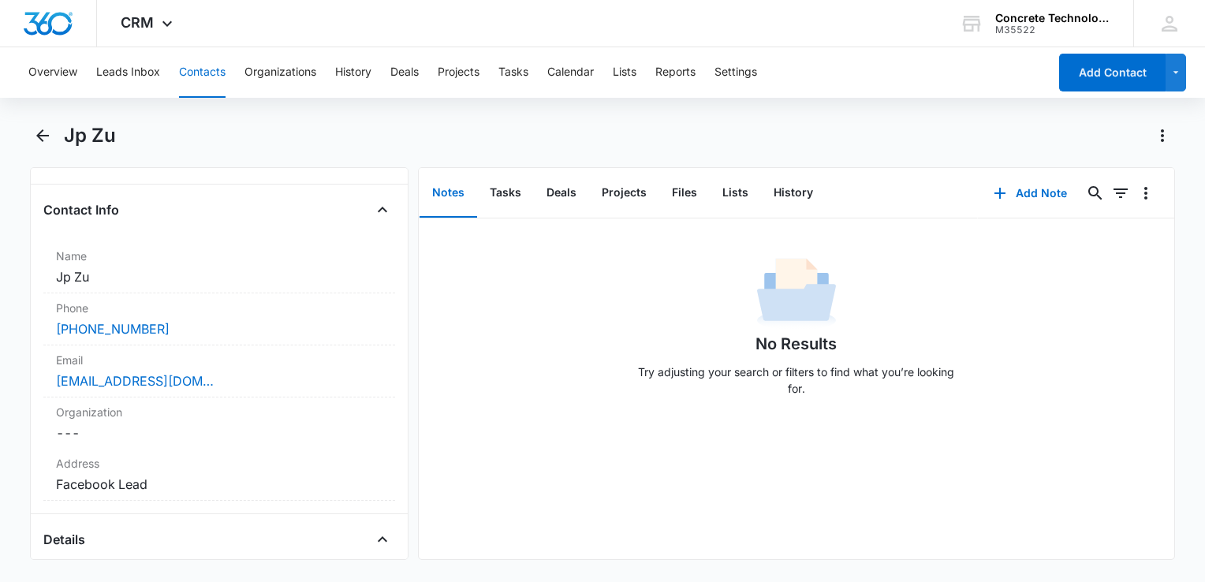
scroll to position [158, 0]
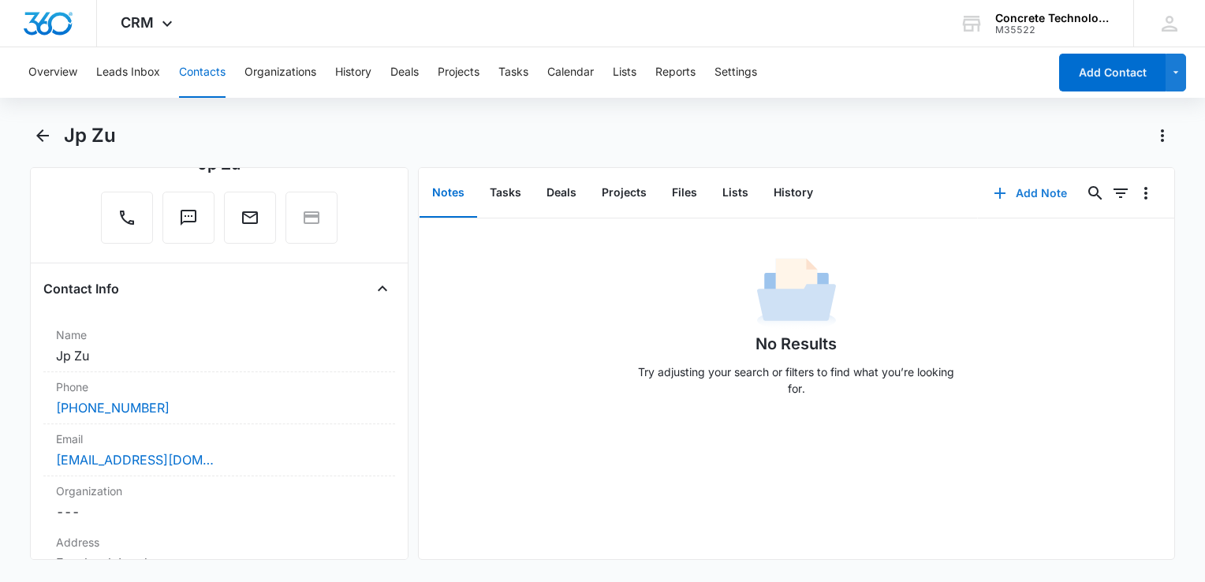
click at [995, 194] on icon "button" at bounding box center [999, 193] width 19 height 19
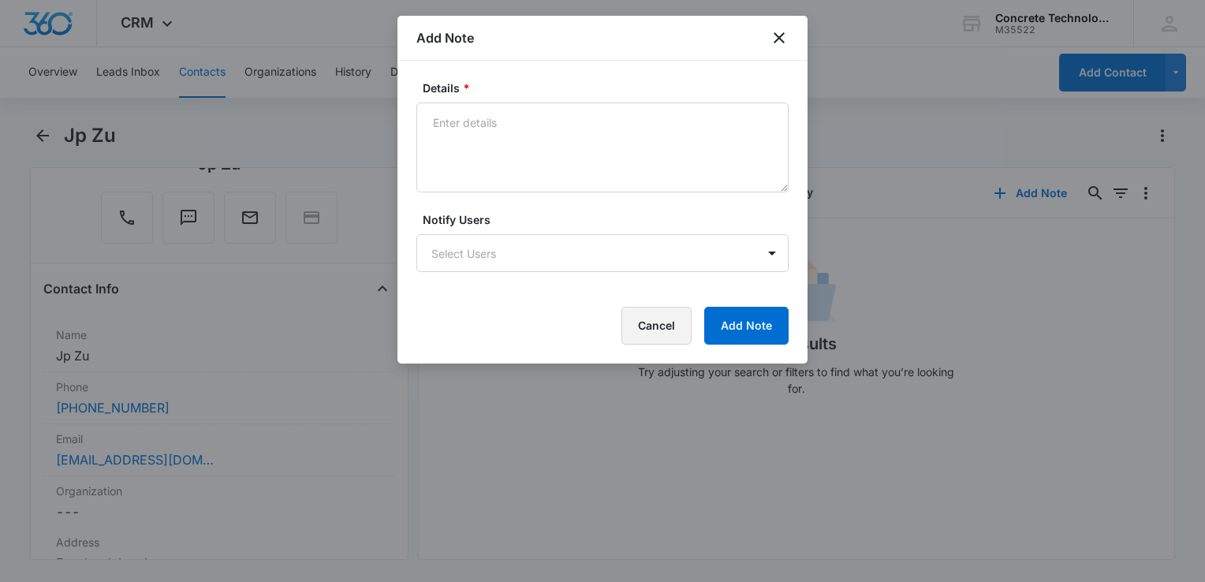
click at [681, 325] on button "Cancel" at bounding box center [656, 326] width 70 height 38
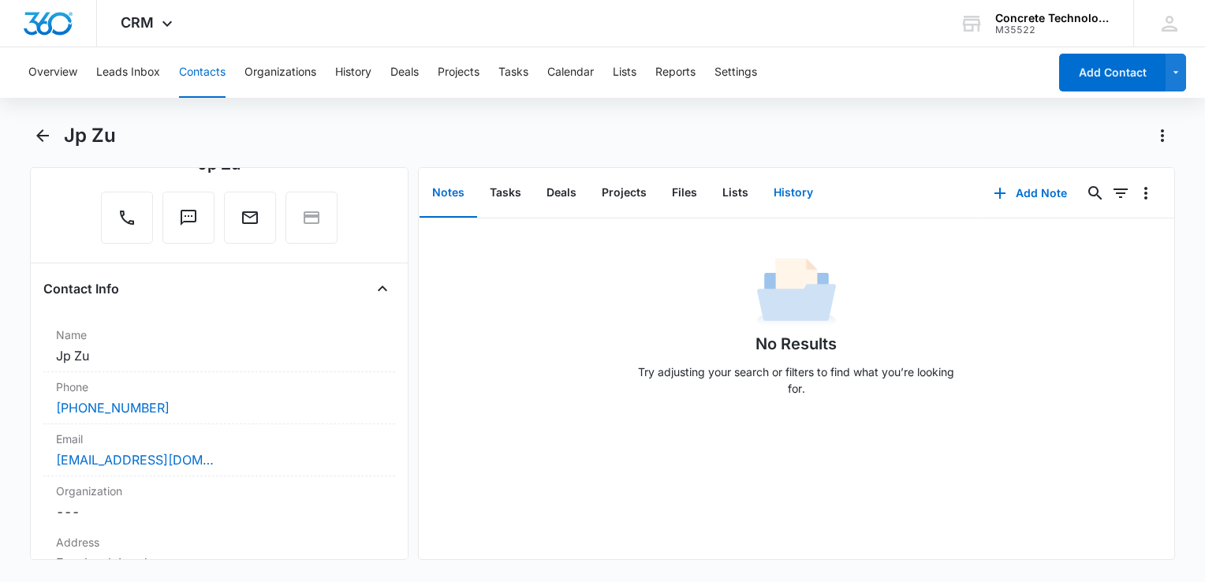
click at [789, 196] on button "History" at bounding box center [793, 193] width 65 height 49
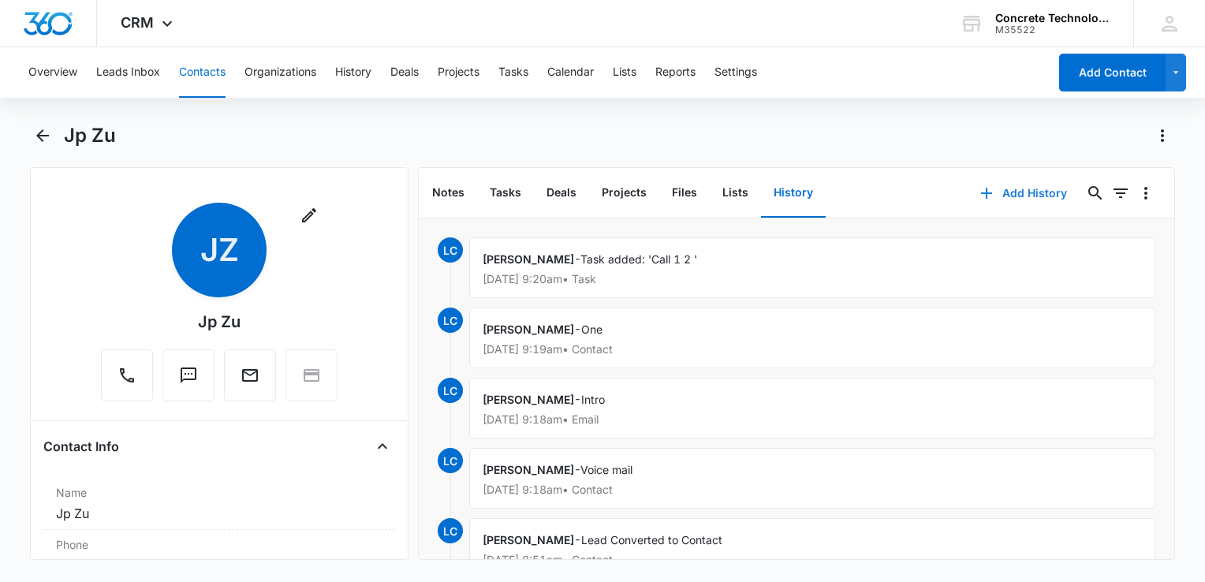
click at [978, 194] on icon "button" at bounding box center [986, 193] width 19 height 19
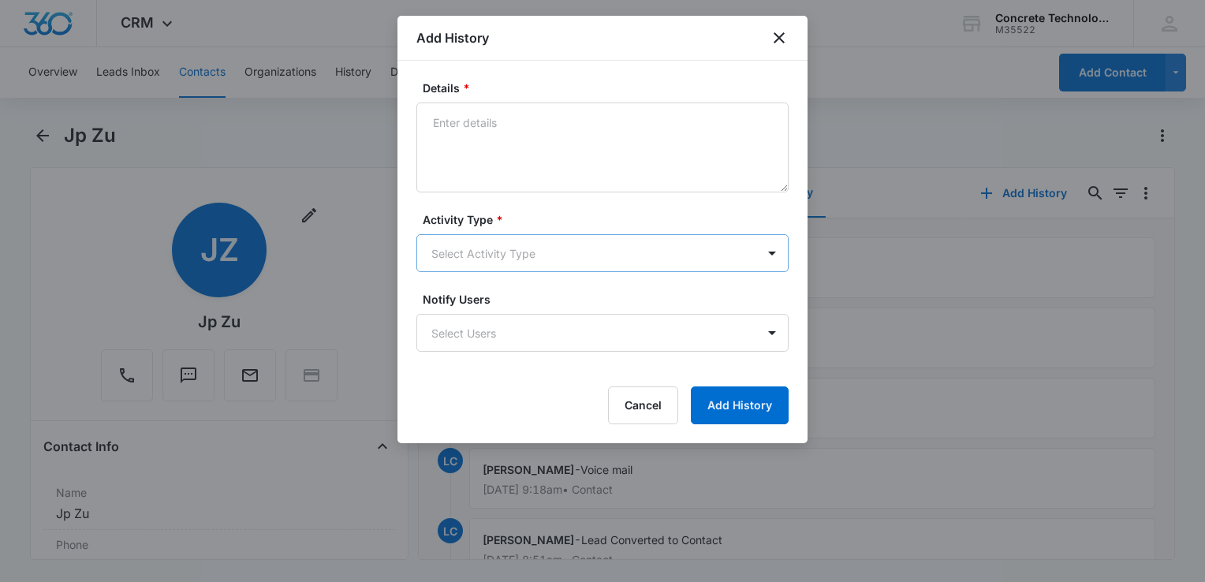
click at [483, 254] on body "CRM Apps Reputation Websites Forms CRM Email Social Content Ads Intelligence Fi…" at bounding box center [602, 291] width 1205 height 582
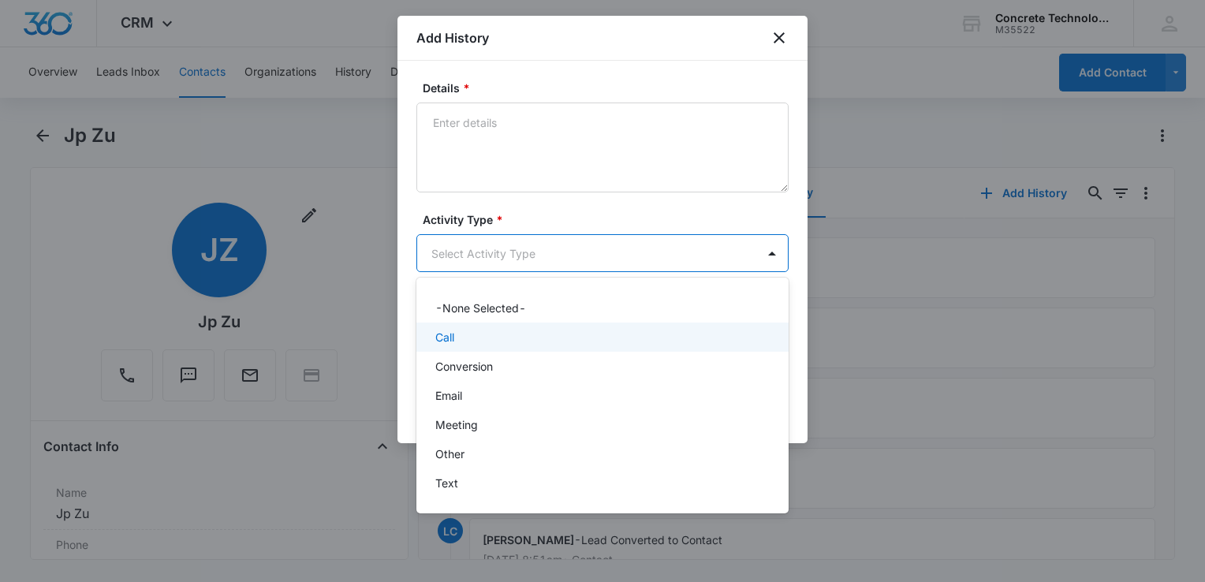
click at [471, 327] on div "Call" at bounding box center [602, 337] width 372 height 29
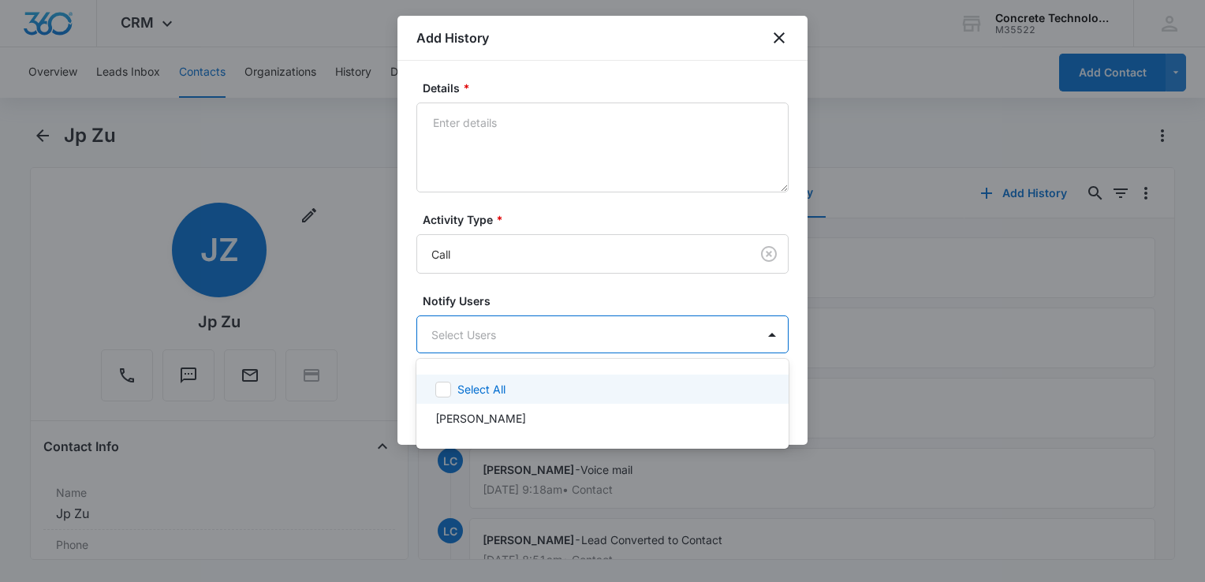
click at [471, 327] on body "CRM Apps Reputation Websites Forms CRM Email Social Content Ads Intelligence Fi…" at bounding box center [602, 291] width 1205 height 582
click at [468, 368] on div at bounding box center [602, 291] width 1205 height 582
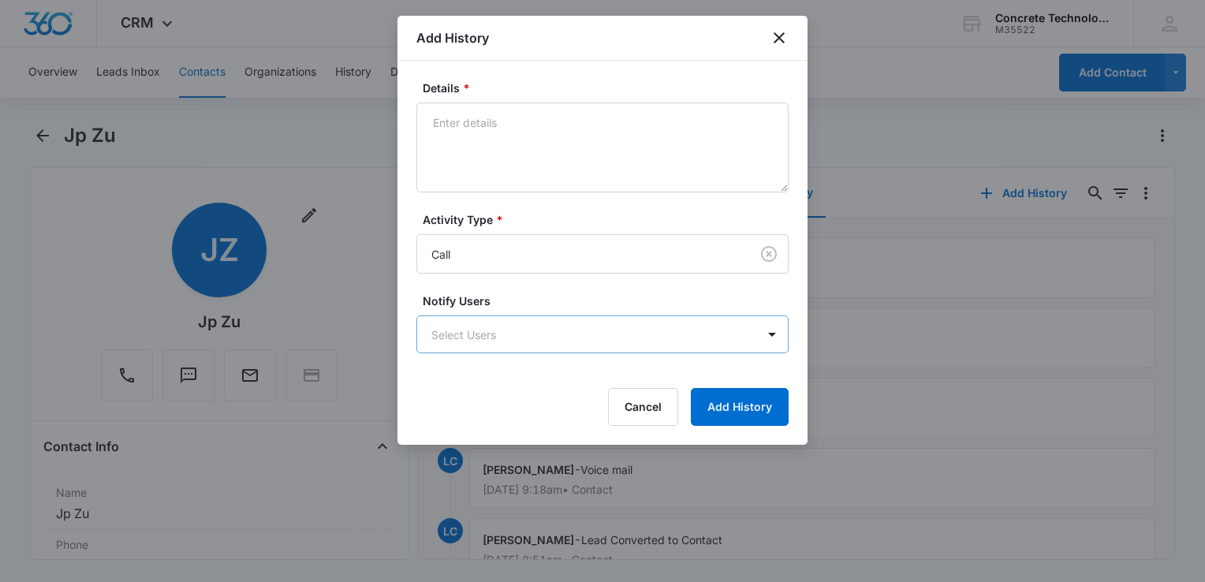
click at [562, 349] on body "CRM Apps Reputation Websites Forms CRM Email Social Content Ads Intelligence Fi…" at bounding box center [602, 291] width 1205 height 582
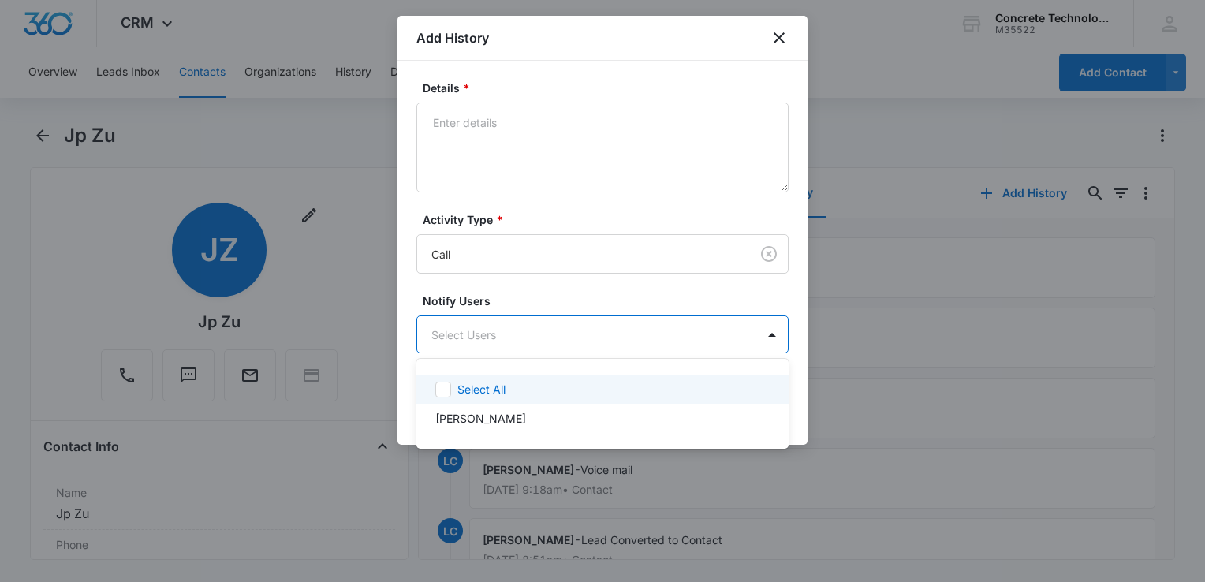
click at [476, 380] on div "Select All" at bounding box center [602, 389] width 372 height 29
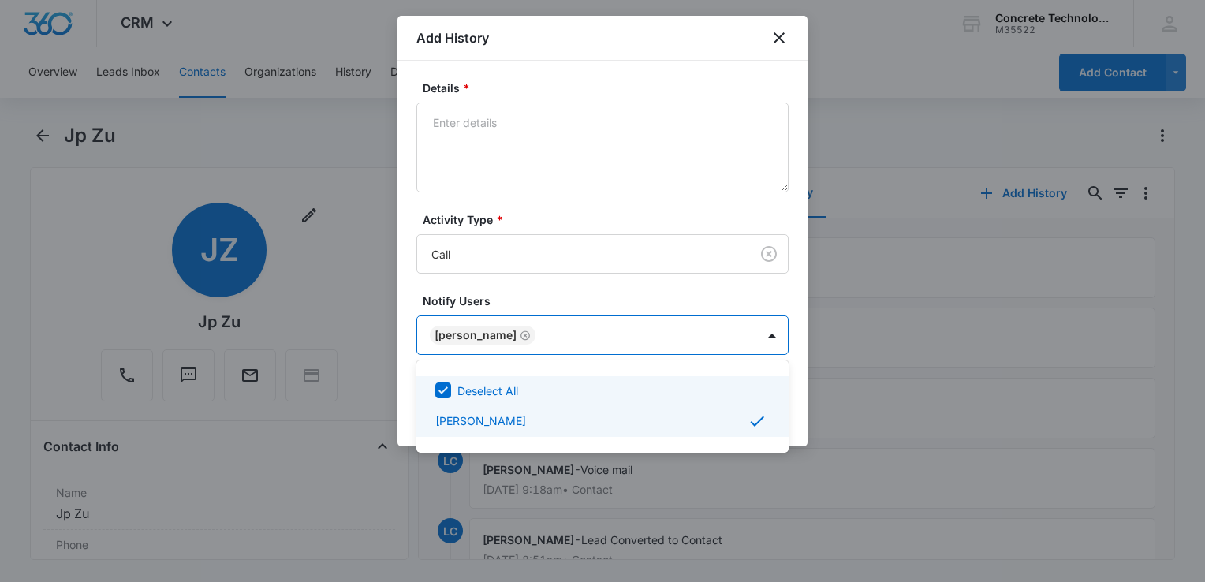
click at [508, 142] on div at bounding box center [602, 291] width 1205 height 582
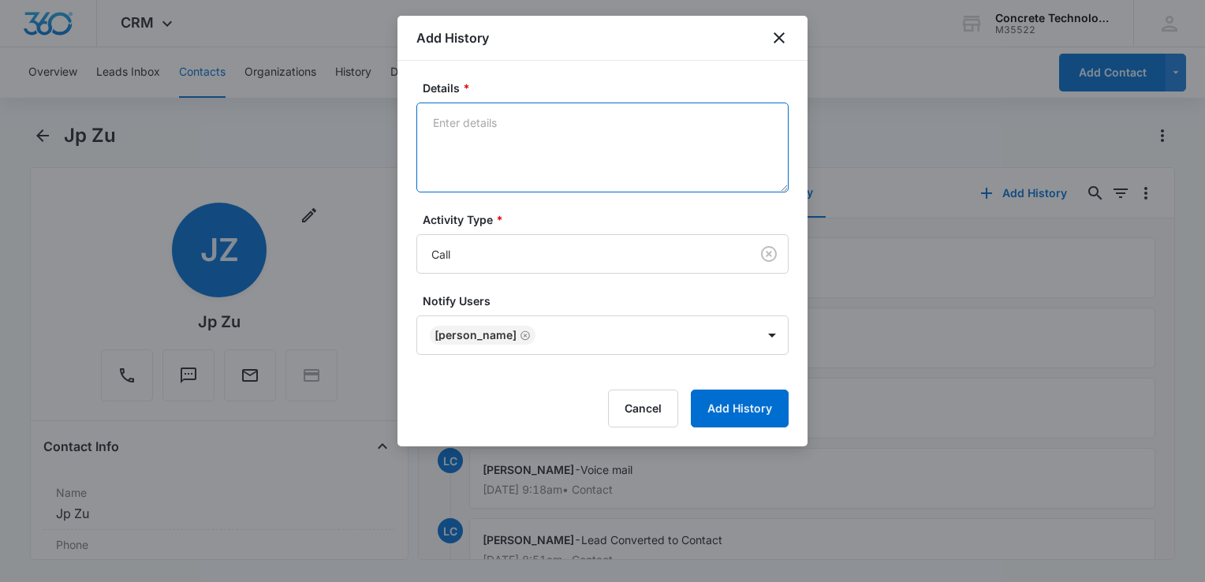
click at [502, 125] on textarea "Details *" at bounding box center [602, 148] width 372 height 90
type textarea "Voice mail"
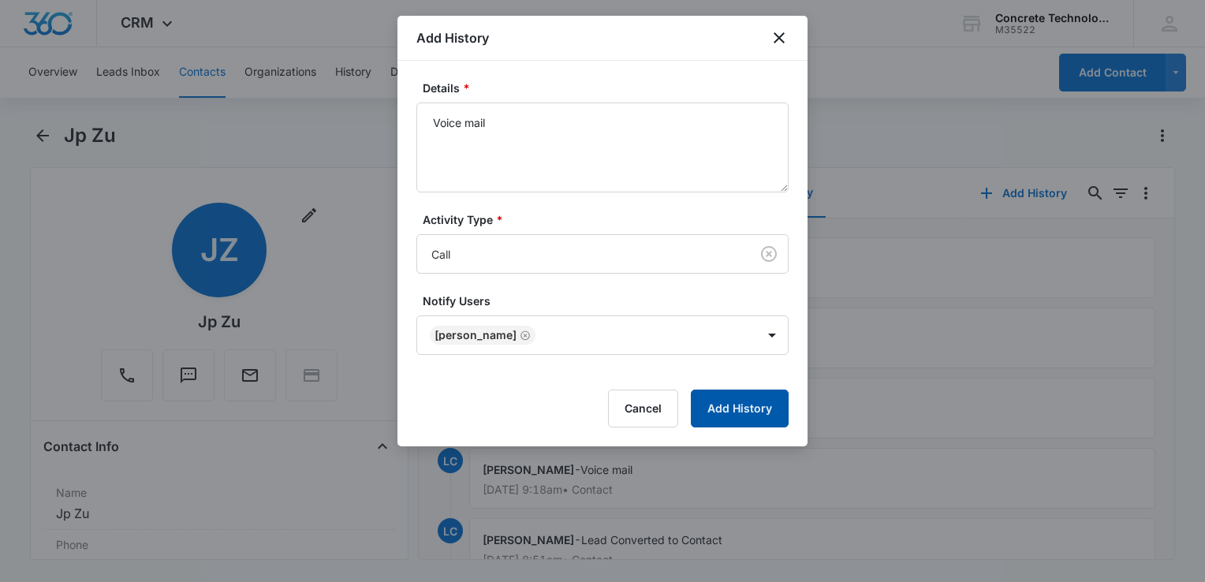
click at [728, 402] on button "Add History" at bounding box center [740, 409] width 98 height 38
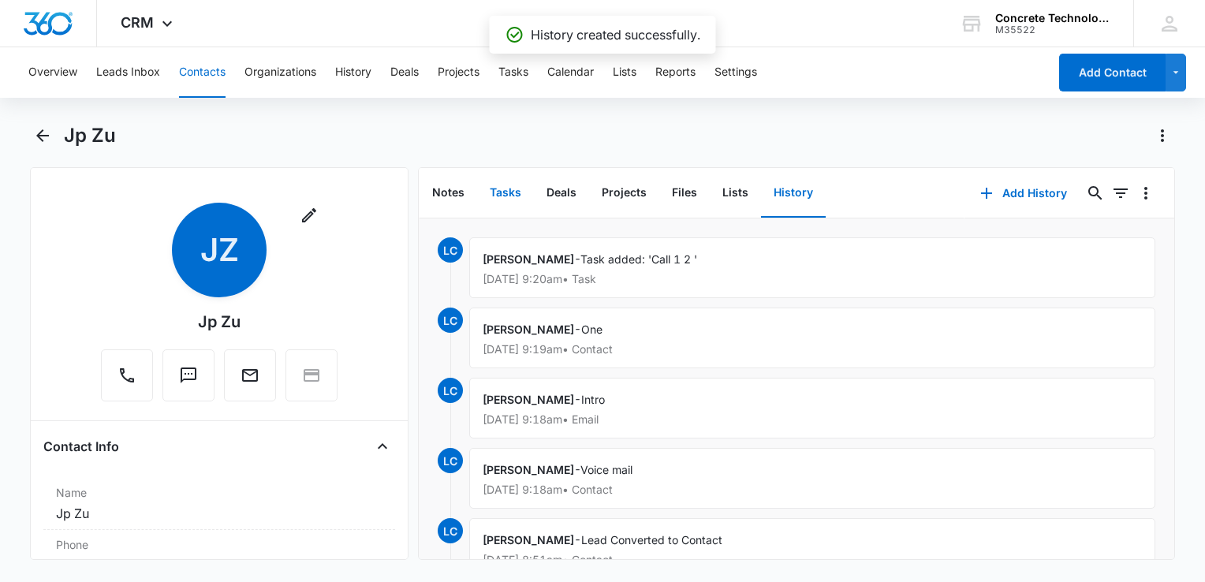
click at [503, 191] on button "Tasks" at bounding box center [505, 193] width 57 height 49
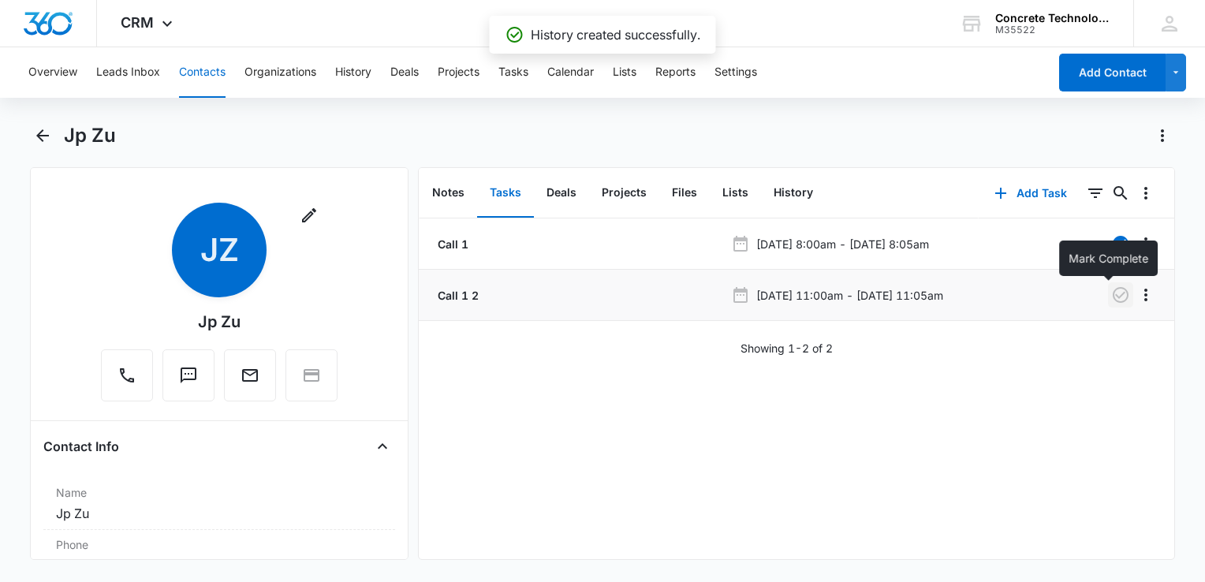
click at [1113, 297] on icon "button" at bounding box center [1121, 295] width 16 height 16
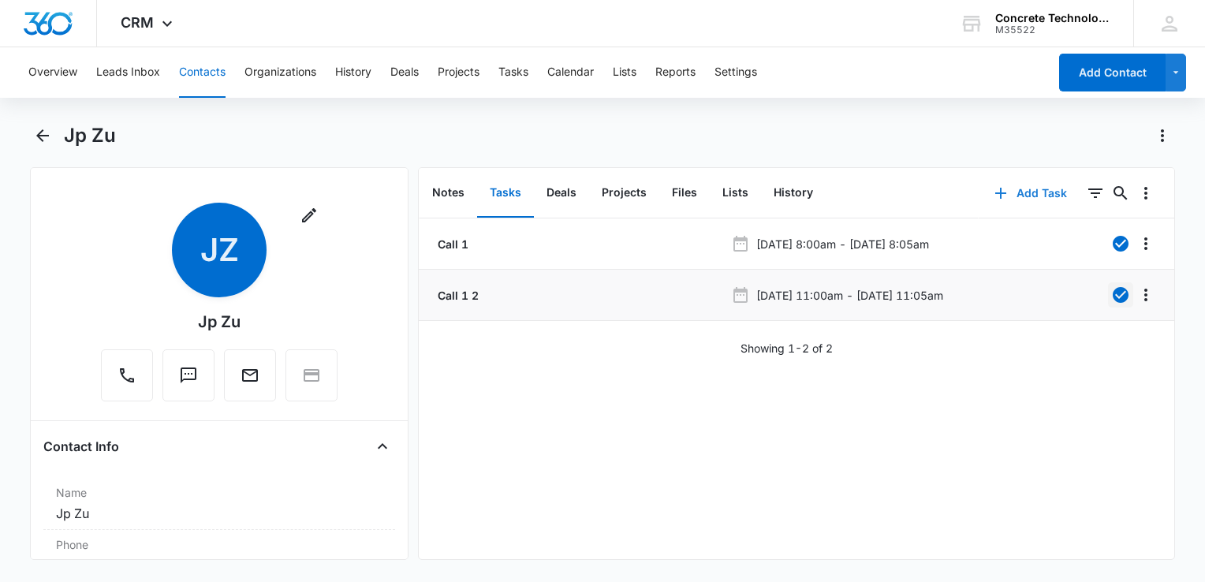
click at [1019, 196] on button "Add Task" at bounding box center [1031, 193] width 104 height 38
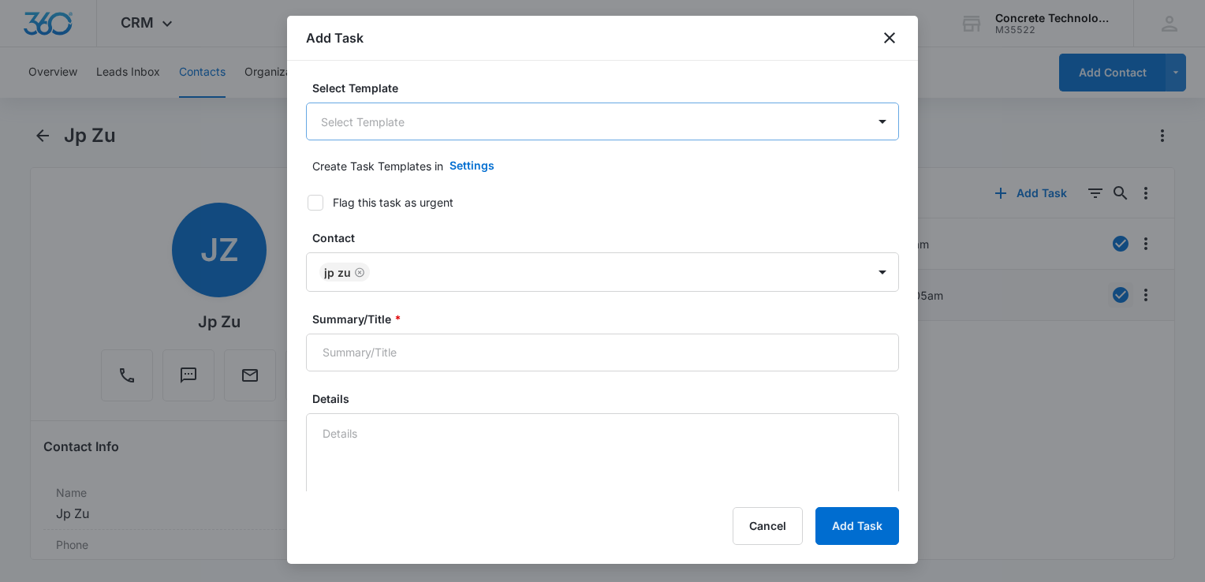
click at [435, 128] on body "CRM Apps Reputation Websites Forms CRM Email Social Content Ads Intelligence Fi…" at bounding box center [602, 291] width 1205 height 582
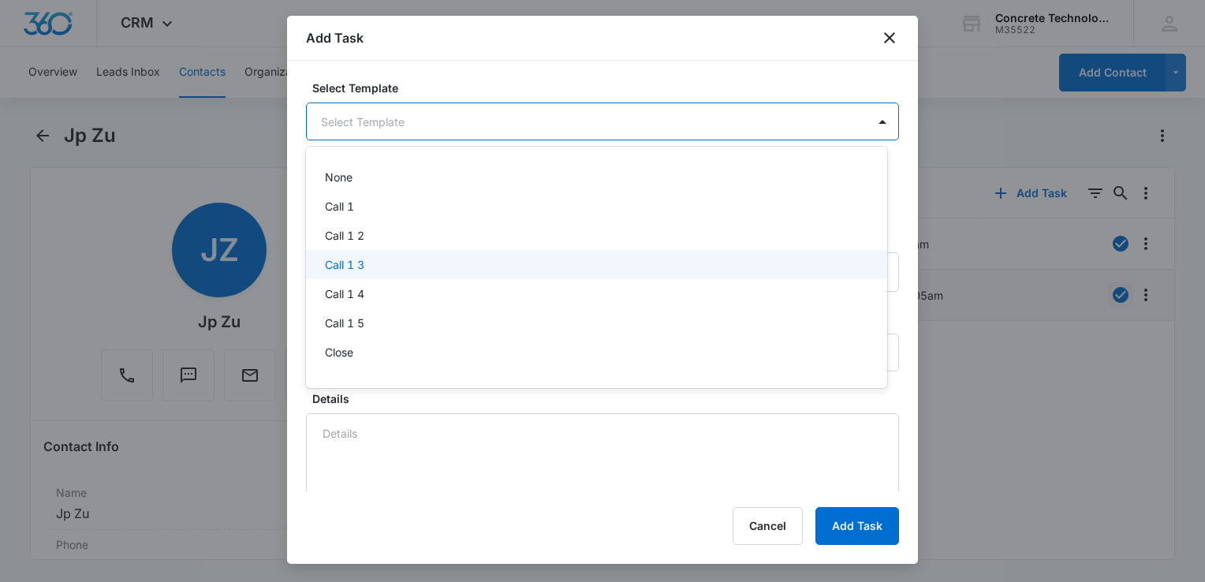
click at [363, 267] on p "Call 1 3" at bounding box center [344, 264] width 39 height 17
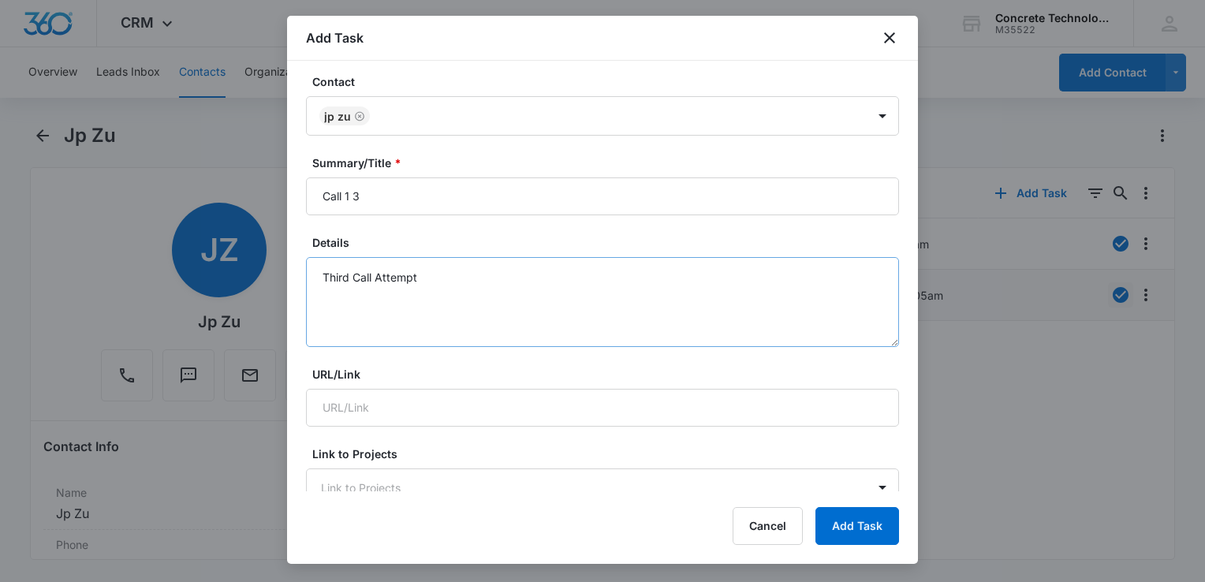
scroll to position [79, 0]
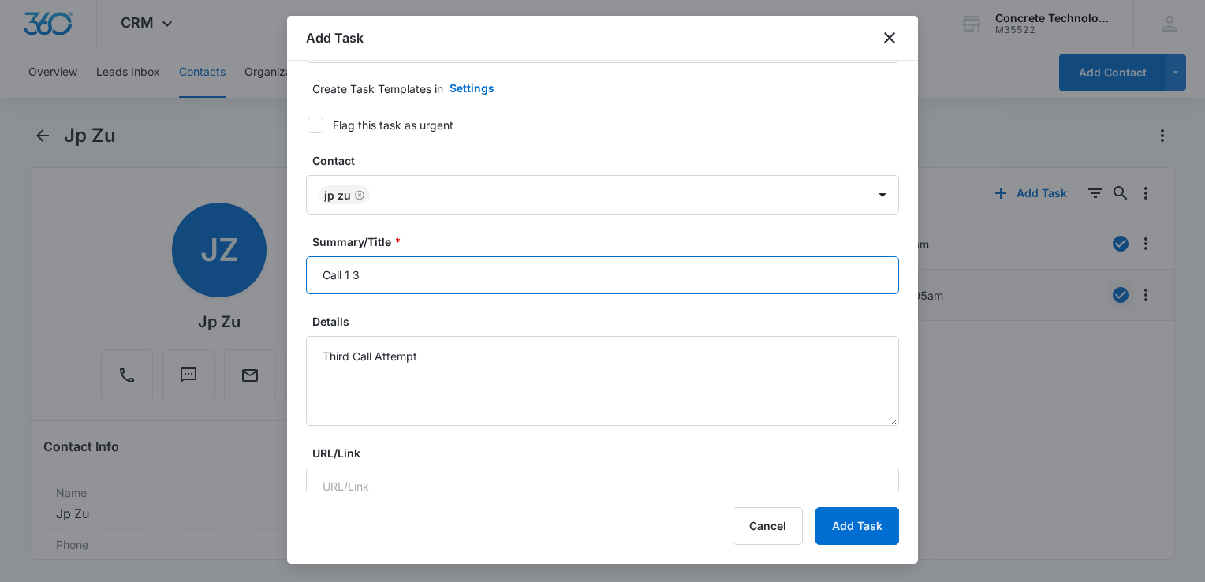
click at [517, 289] on input "Call 1 3" at bounding box center [602, 275] width 593 height 38
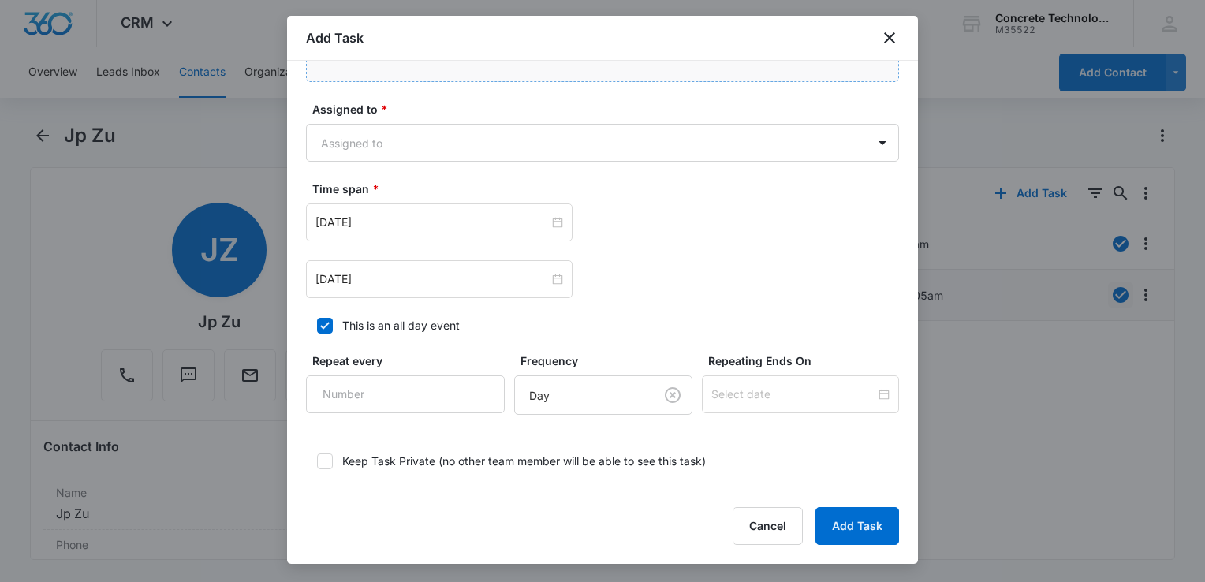
scroll to position [986, 0]
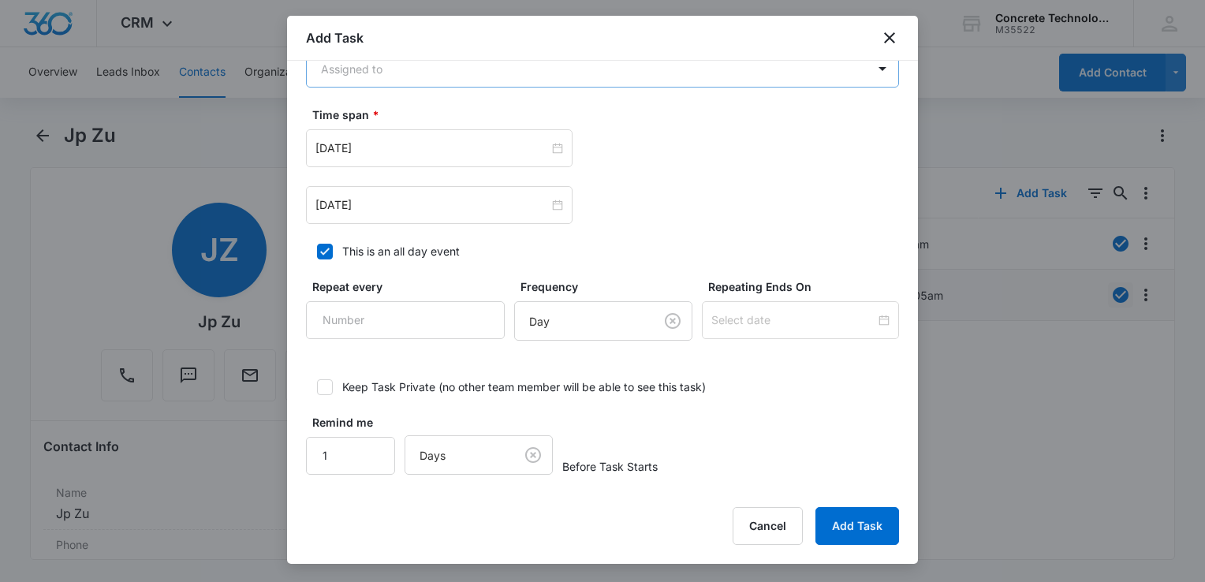
type input "Call 1 3"
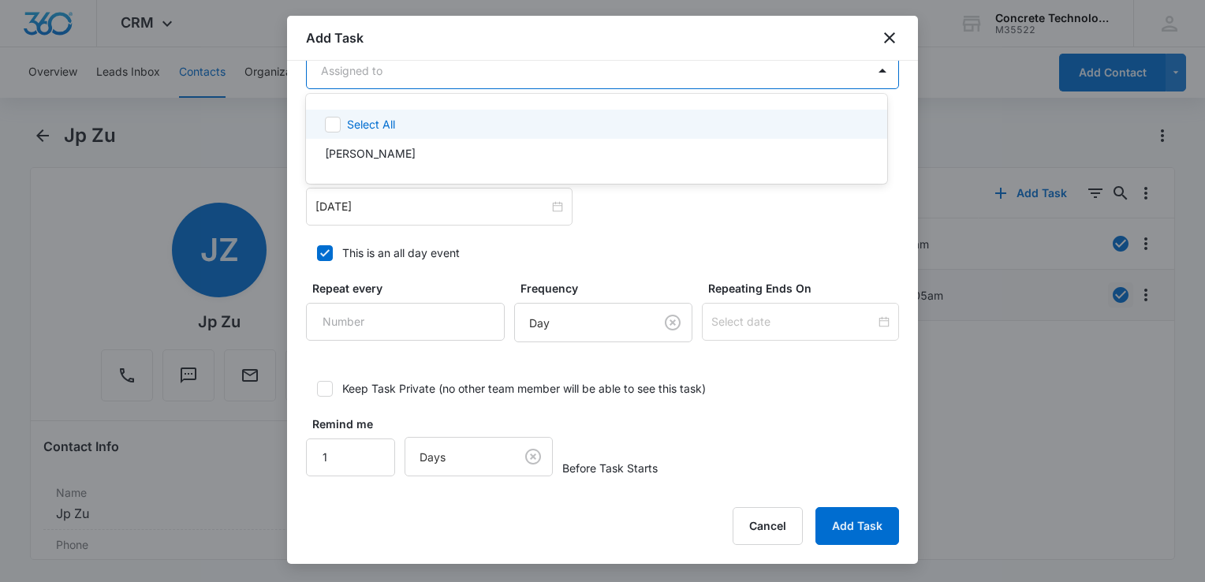
click at [494, 74] on body "CRM Apps Reputation Websites Forms CRM Email Social Content Ads Intelligence Fi…" at bounding box center [602, 291] width 1205 height 582
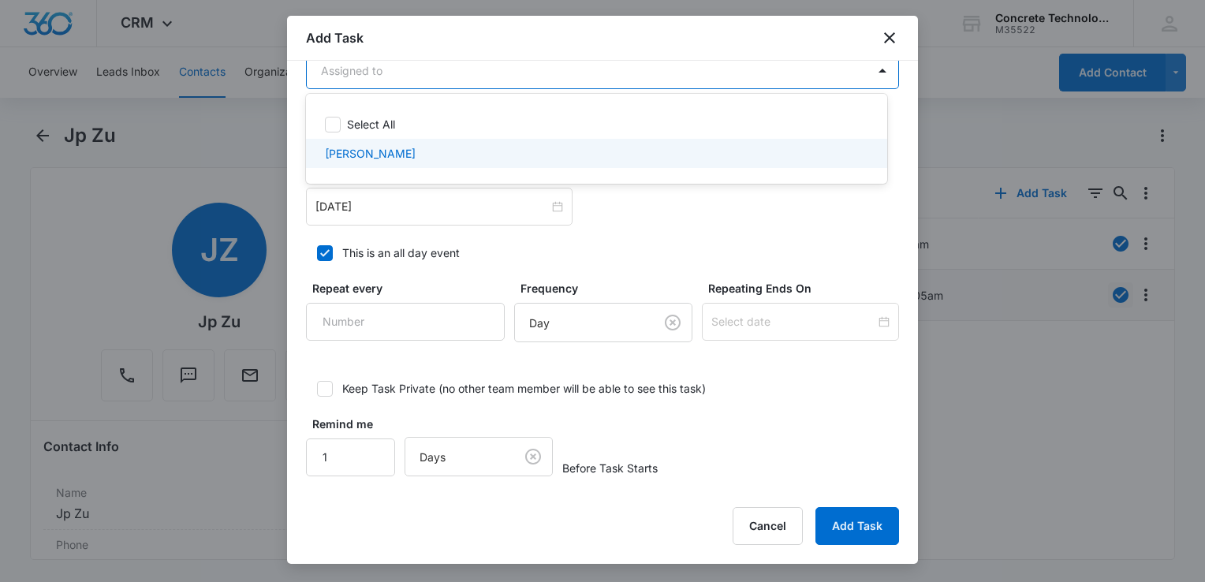
click at [360, 152] on p "[PERSON_NAME]" at bounding box center [370, 153] width 91 height 17
checkbox input "true"
click at [412, 203] on div at bounding box center [602, 291] width 1205 height 582
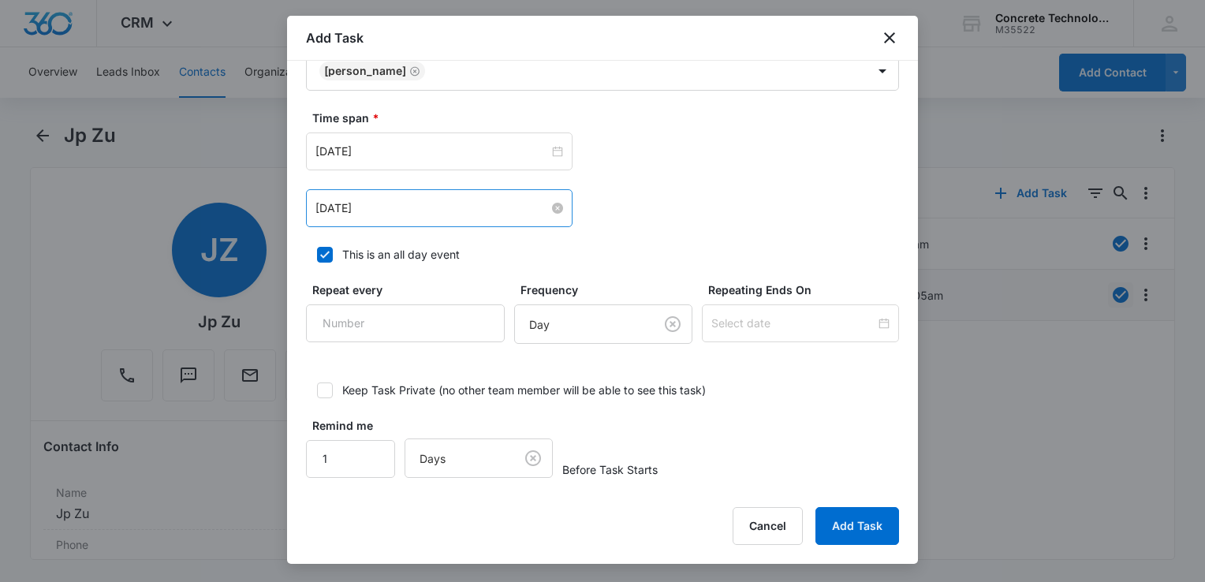
click at [411, 207] on input "[DATE]" at bounding box center [431, 208] width 233 height 17
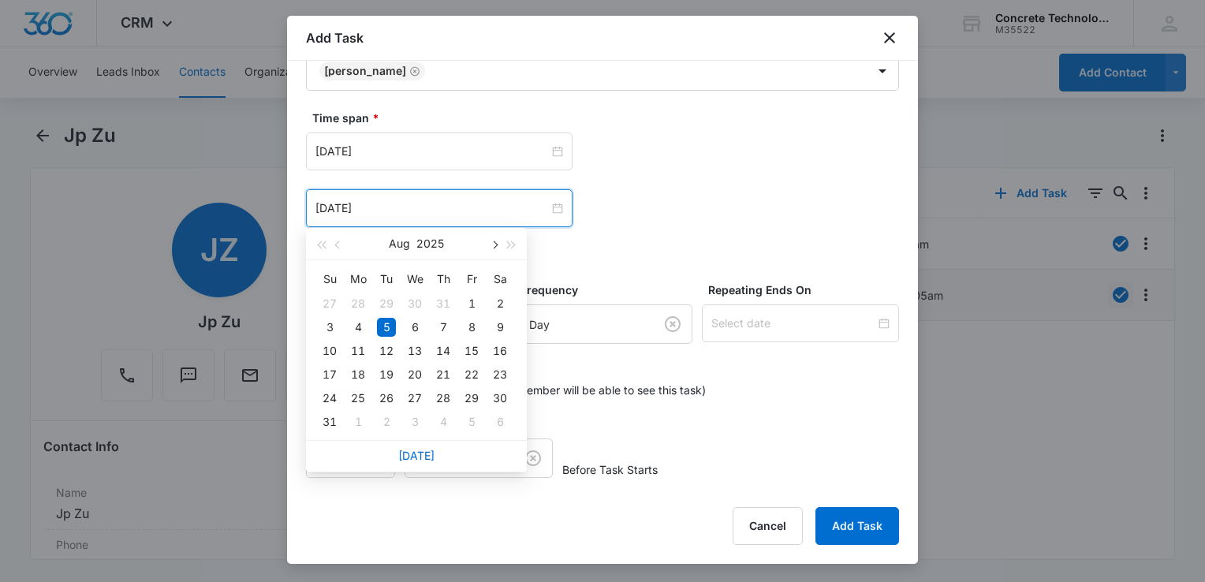
click at [494, 248] on span "button" at bounding box center [494, 245] width 8 height 8
type input "[DATE]"
click at [387, 330] on div "9" at bounding box center [386, 327] width 19 height 19
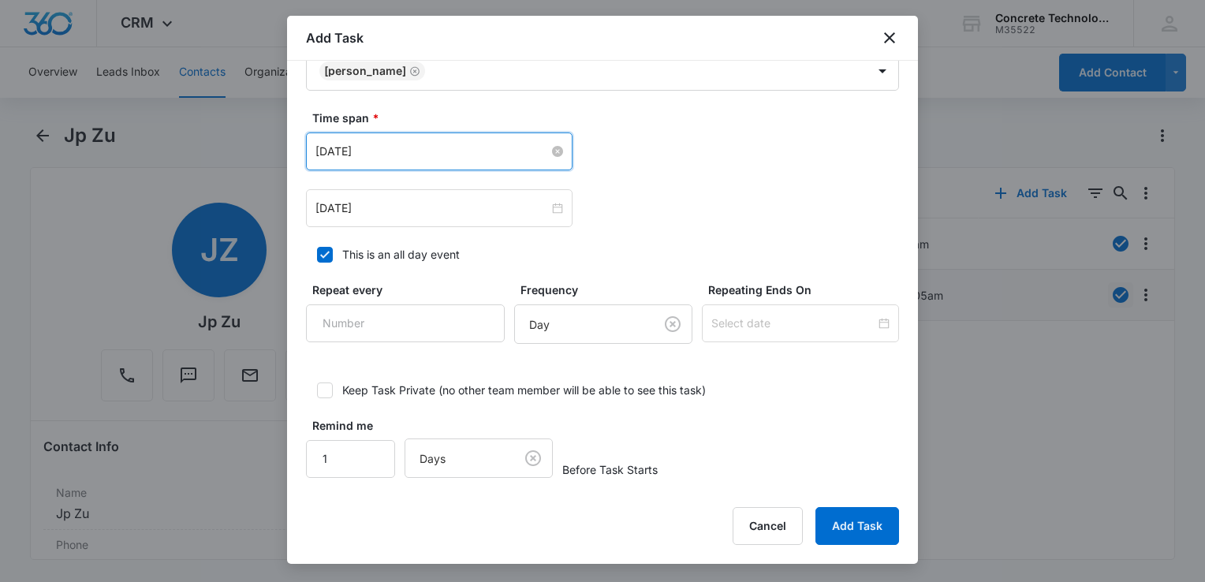
click at [405, 143] on input "[DATE]" at bounding box center [431, 151] width 233 height 17
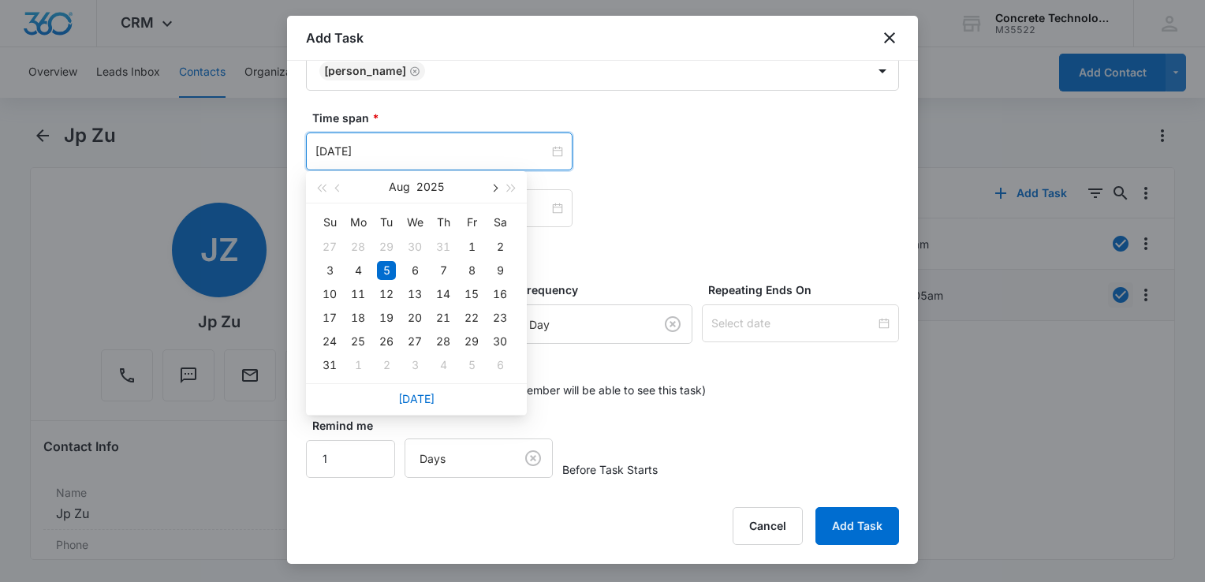
click at [492, 187] on span "button" at bounding box center [494, 189] width 8 height 8
type input "[DATE]"
click at [382, 268] on div "9" at bounding box center [386, 270] width 19 height 19
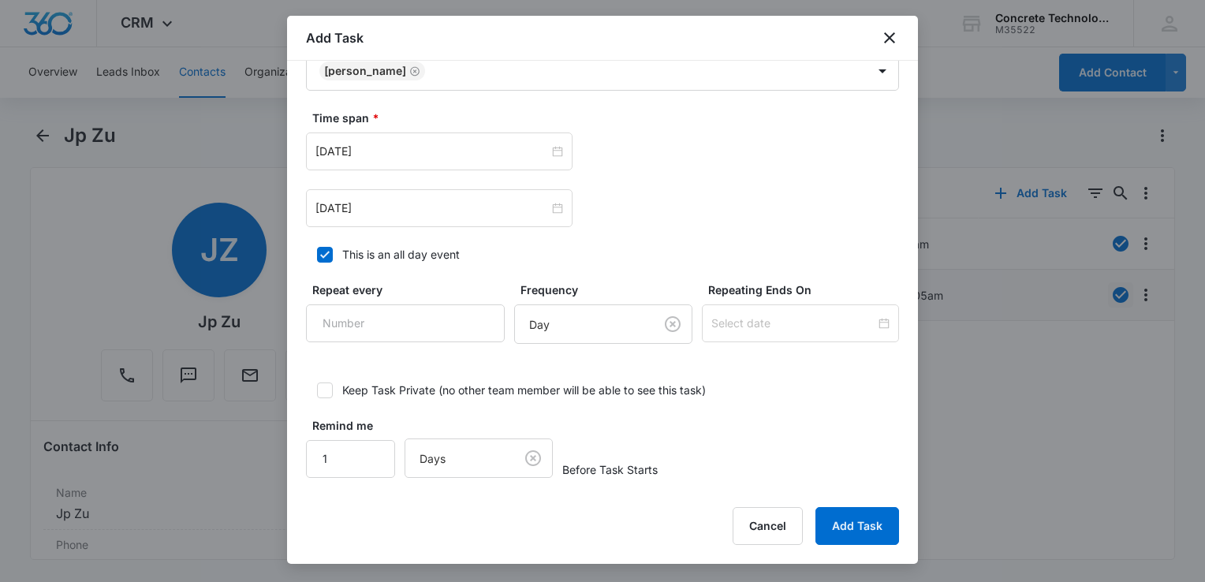
click at [326, 252] on icon at bounding box center [324, 254] width 9 height 7
click at [317, 252] on input "This is an all day event" at bounding box center [311, 254] width 11 height 11
checkbox input "false"
click at [673, 153] on input "12:00 am" at bounding box center [659, 151] width 95 height 17
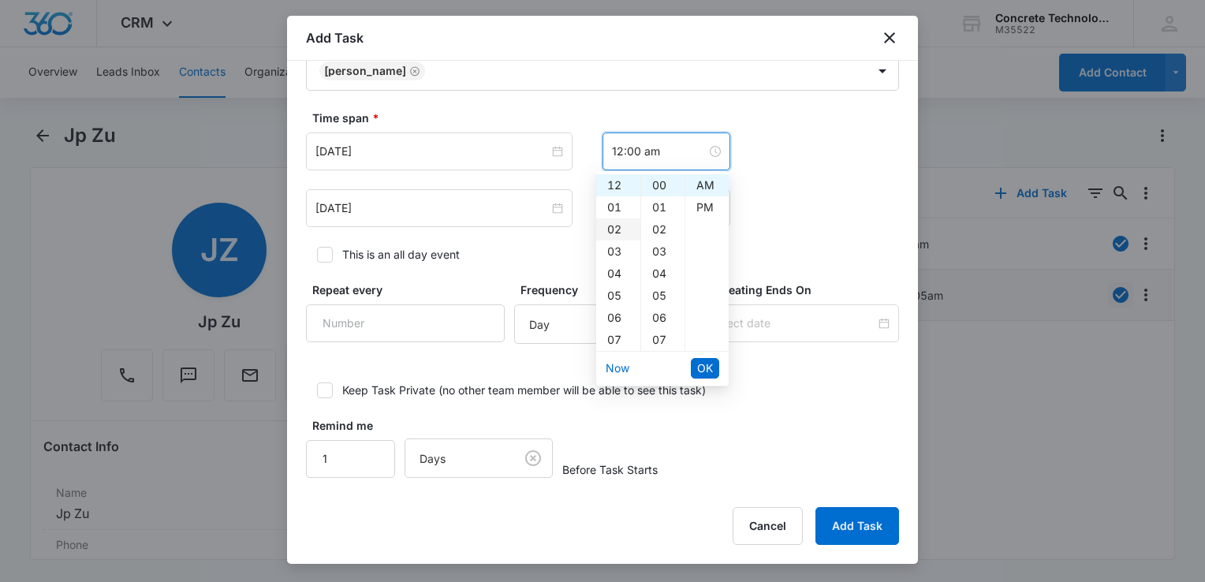
click at [625, 226] on div "02" at bounding box center [618, 229] width 44 height 22
click at [706, 207] on div "PM" at bounding box center [706, 207] width 43 height 22
type input "2:00 pm"
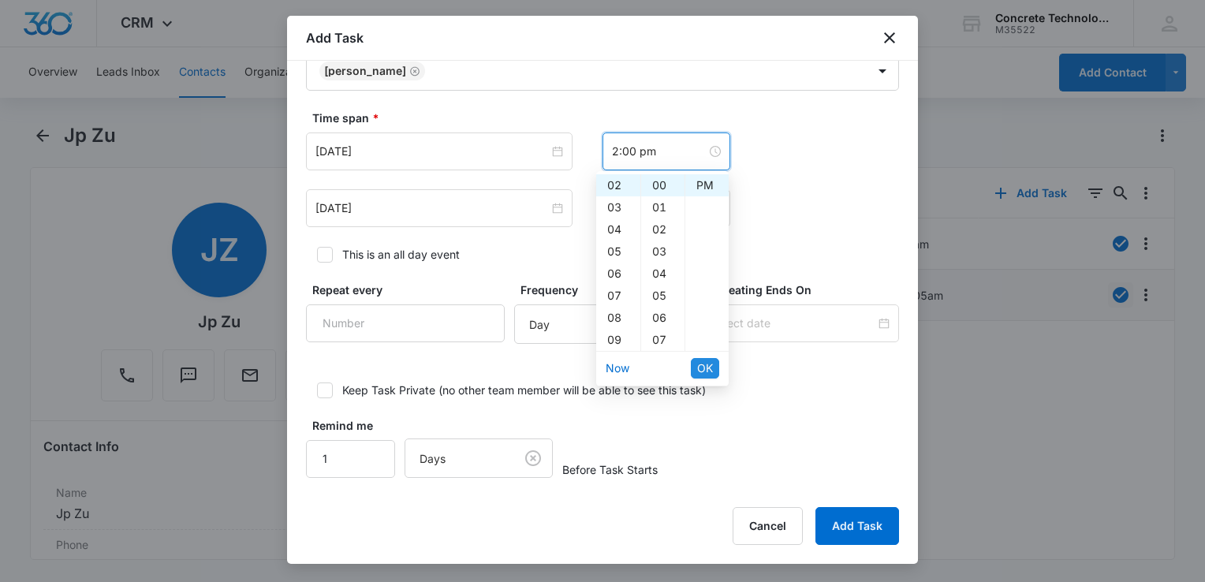
click at [699, 372] on span "OK" at bounding box center [705, 368] width 16 height 17
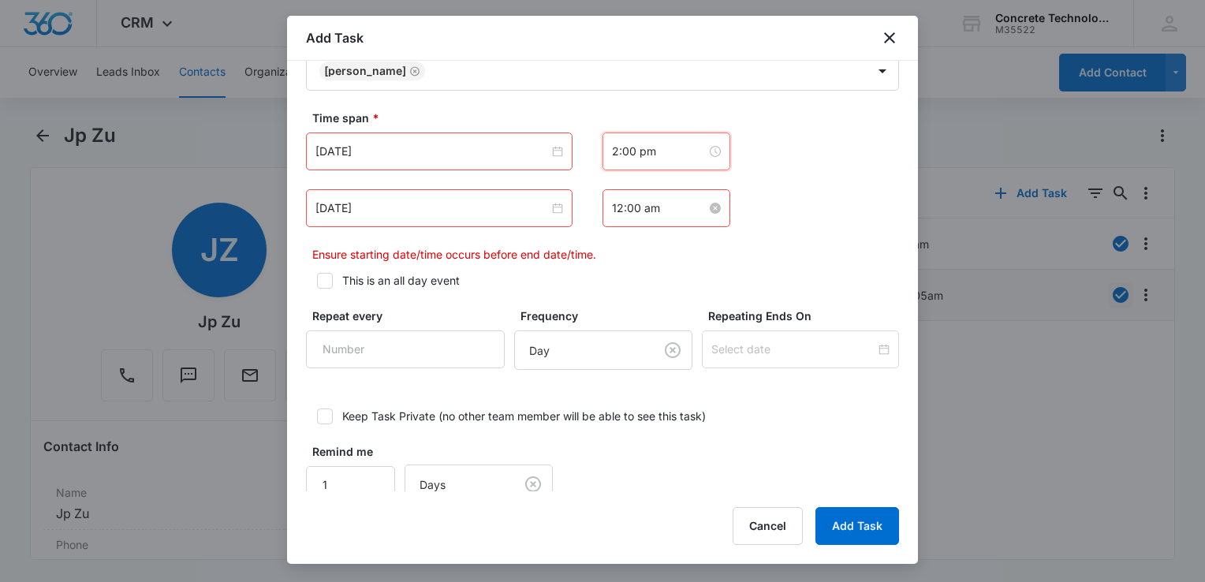
click at [669, 205] on input "12:00 am" at bounding box center [659, 208] width 95 height 17
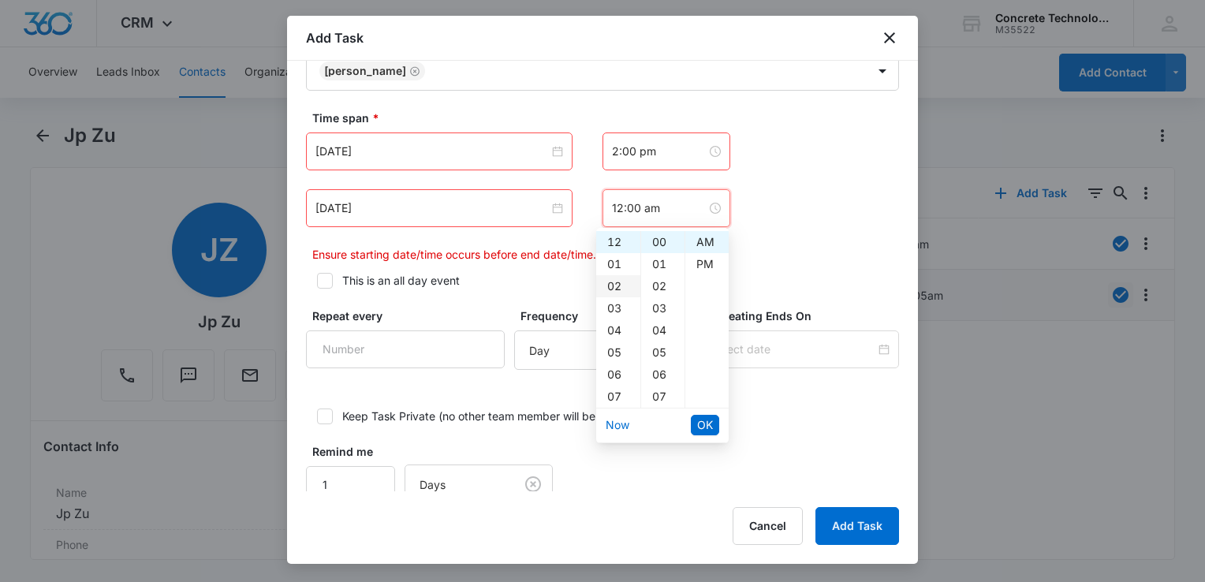
click at [608, 291] on div "02" at bounding box center [618, 286] width 44 height 22
click at [662, 352] on div "05" at bounding box center [662, 352] width 43 height 22
click at [710, 268] on div "PM" at bounding box center [706, 264] width 43 height 22
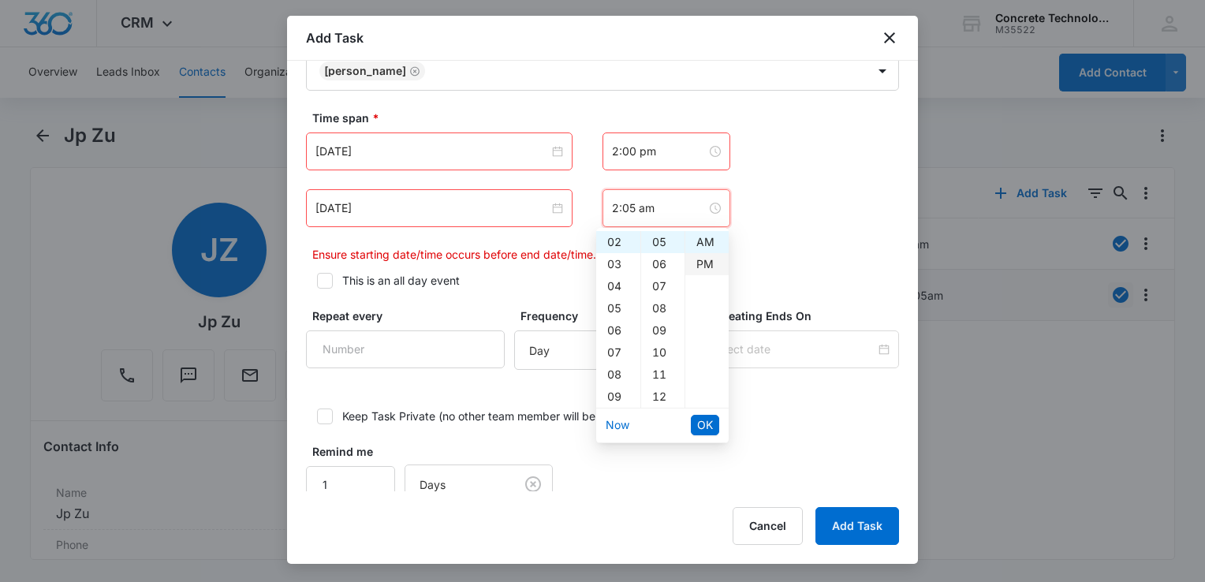
type input "2:05 pm"
click at [700, 419] on span "OK" at bounding box center [705, 424] width 16 height 17
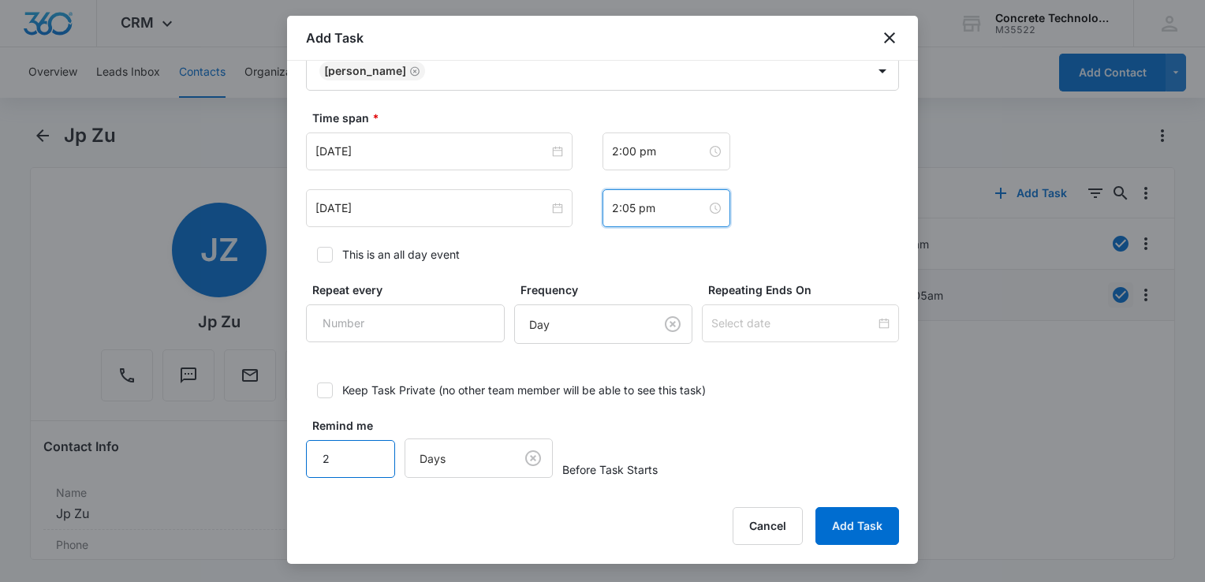
click at [372, 446] on input "2" at bounding box center [350, 459] width 89 height 38
click at [372, 446] on input "3" at bounding box center [350, 459] width 89 height 38
click at [372, 446] on input "4" at bounding box center [350, 459] width 89 height 38
type input "5"
click at [371, 446] on input "5" at bounding box center [350, 459] width 89 height 38
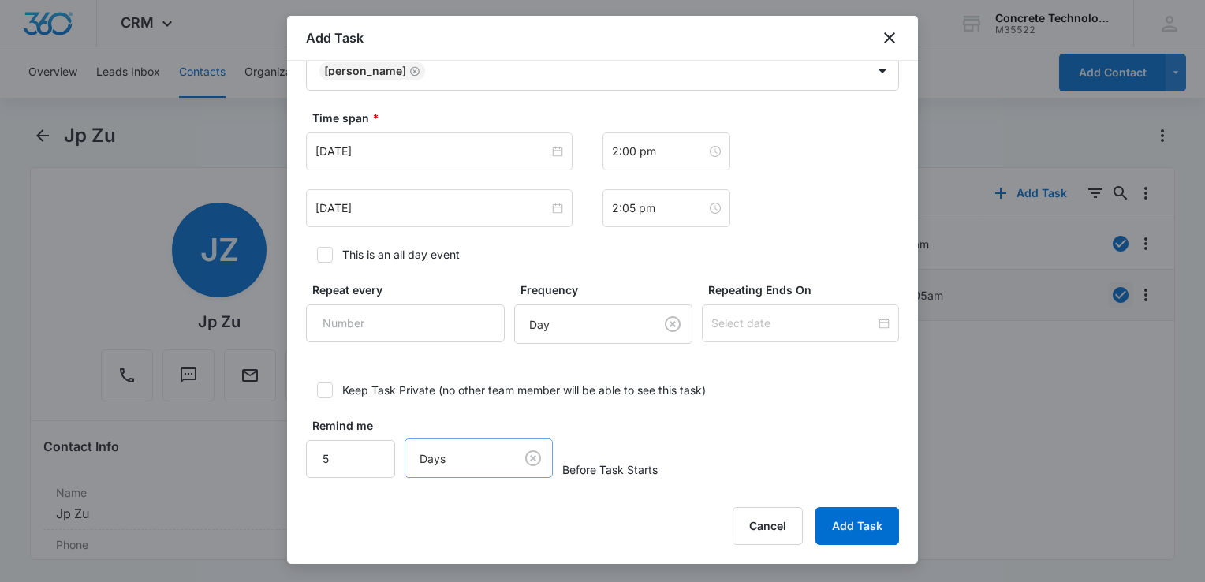
click at [449, 449] on body "CRM Apps Reputation Websites Forms CRM Email Social Content Ads Intelligence Fi…" at bounding box center [602, 291] width 1205 height 582
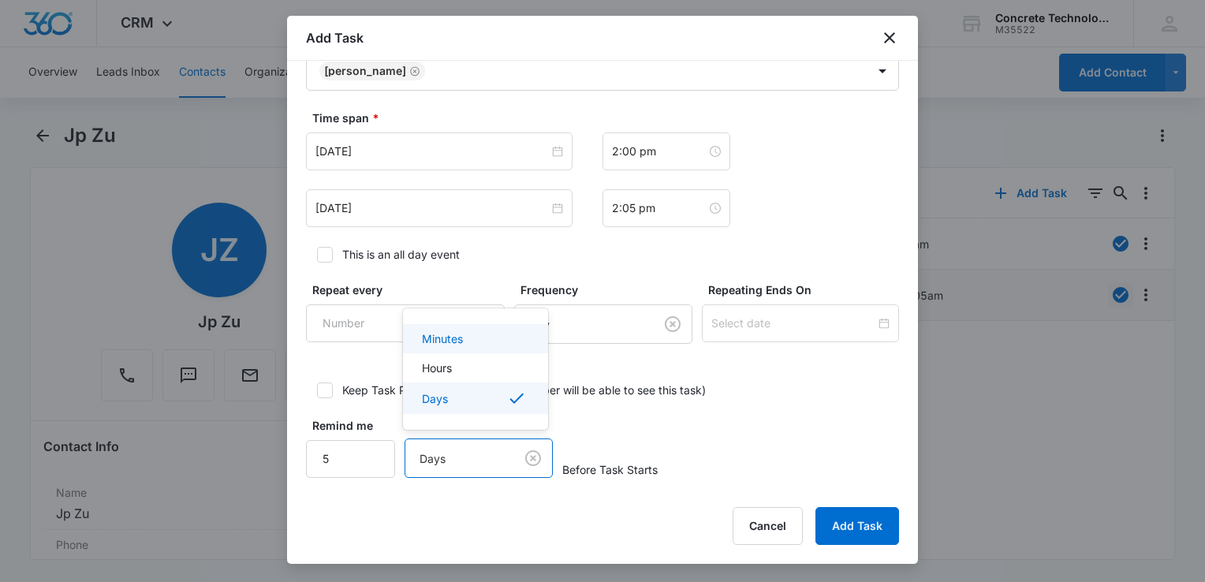
click at [454, 341] on p "Minutes" at bounding box center [442, 338] width 41 height 17
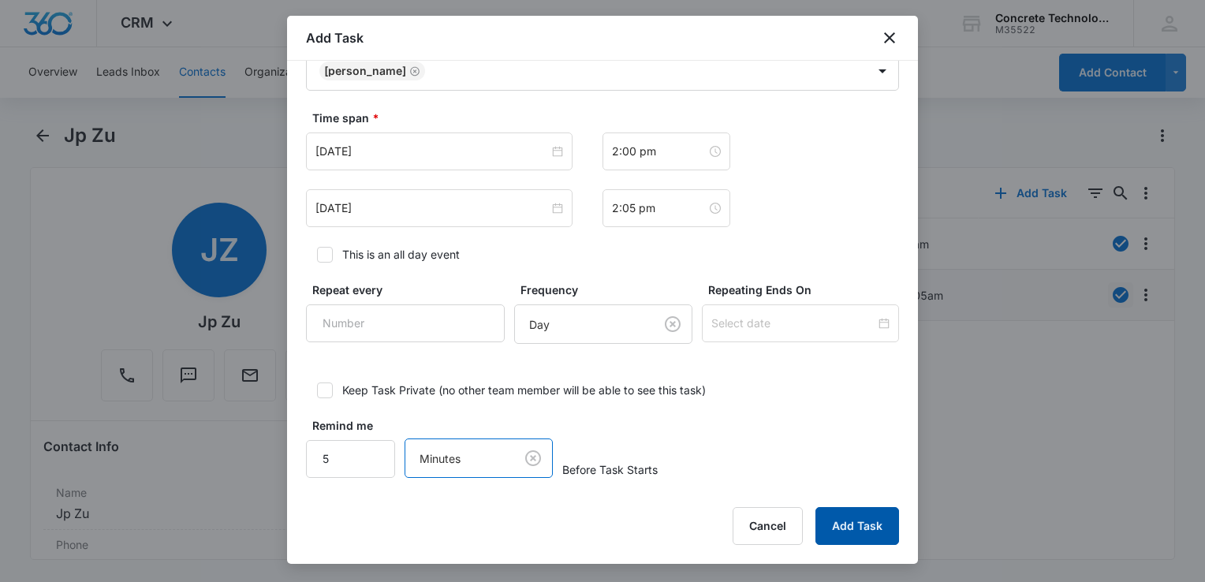
click at [856, 524] on button "Add Task" at bounding box center [857, 526] width 84 height 38
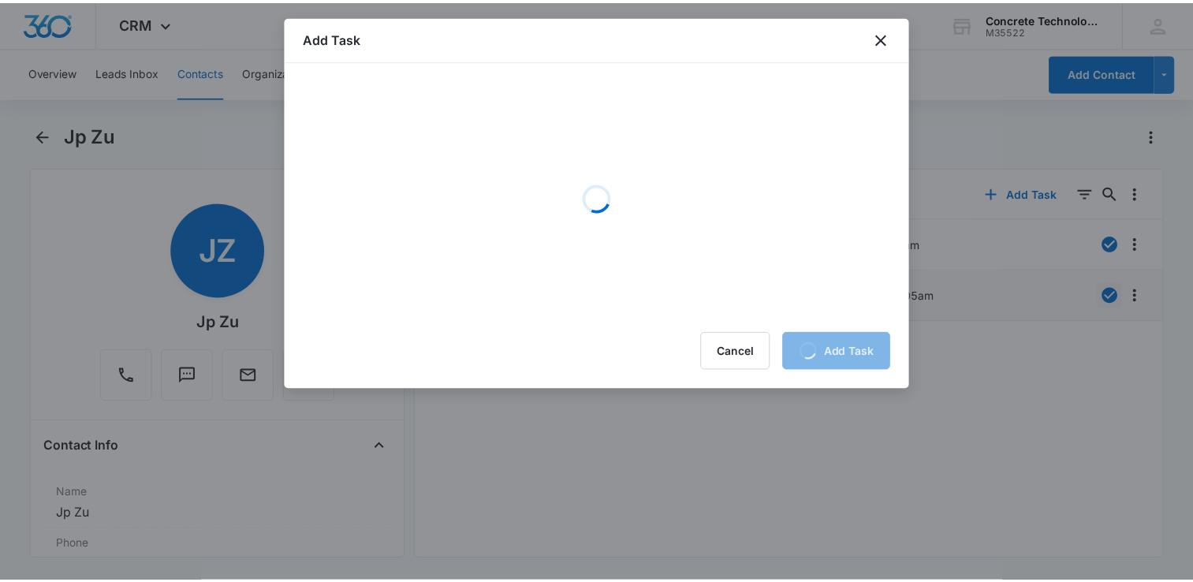
scroll to position [0, 0]
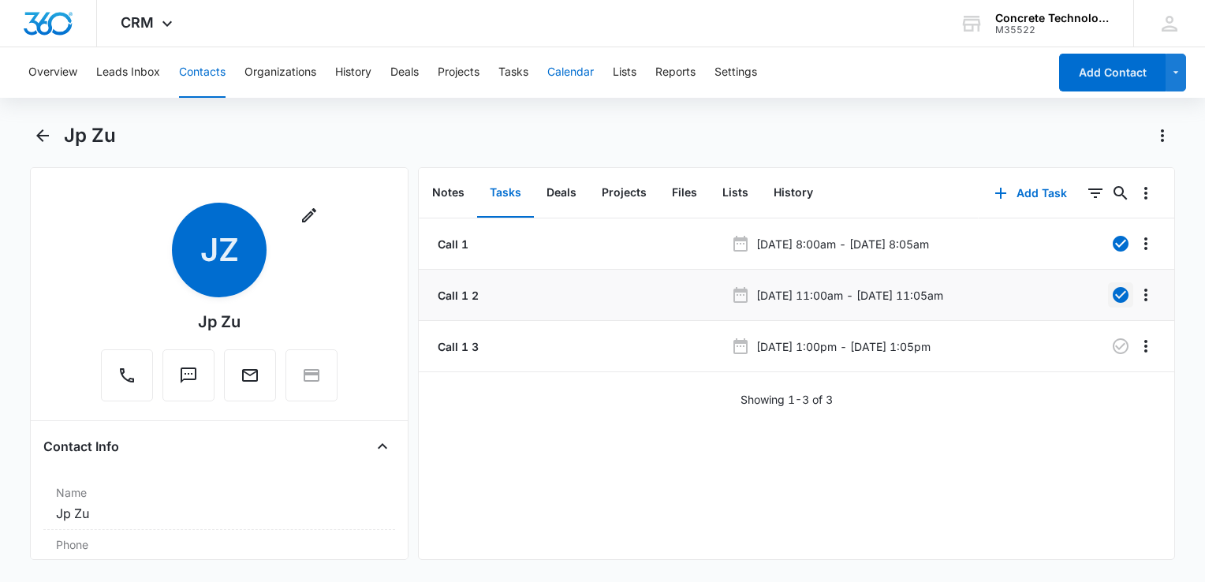
click at [558, 82] on button "Calendar" at bounding box center [570, 72] width 47 height 50
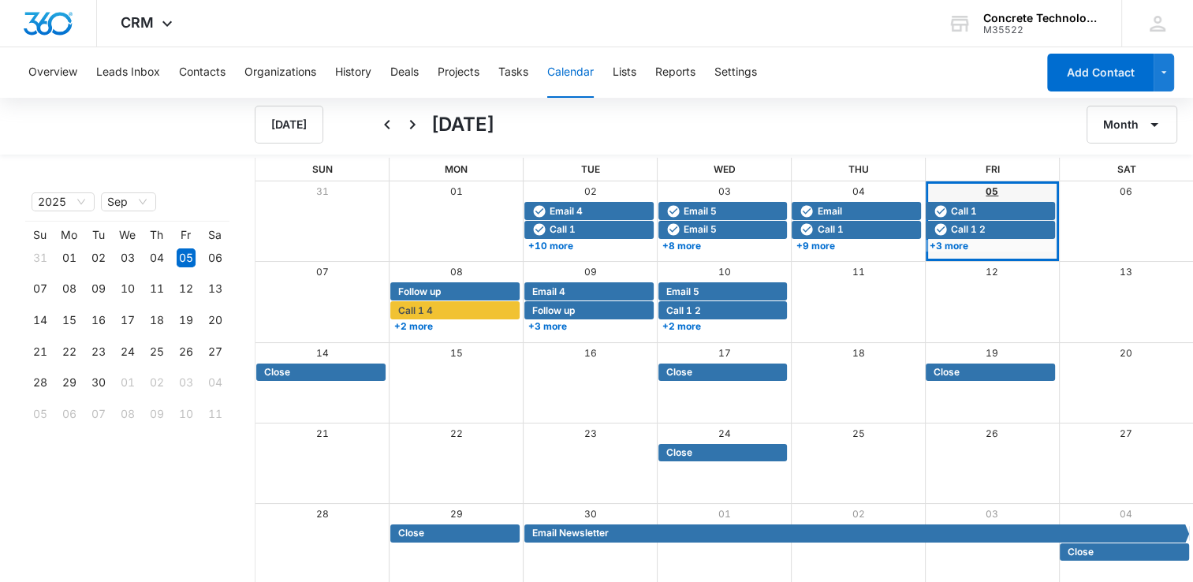
click at [994, 190] on link "05" at bounding box center [992, 191] width 13 height 12
